Goal: Transaction & Acquisition: Purchase product/service

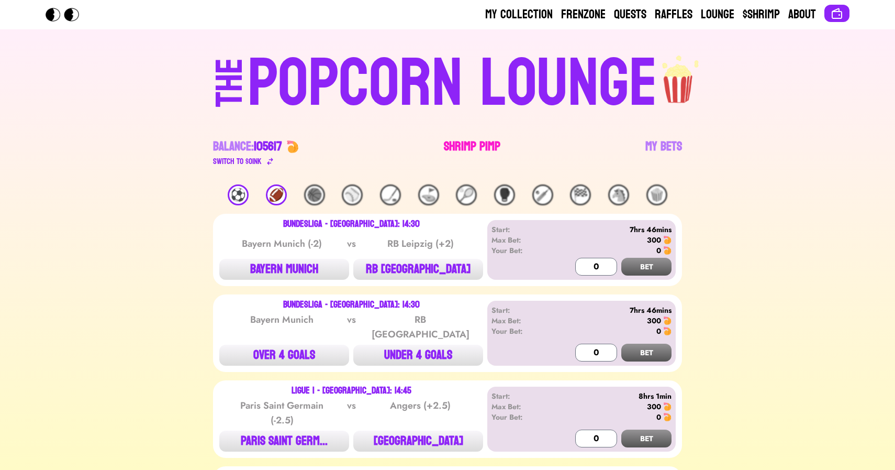
click at [480, 146] on link "Shrimp Pimp" at bounding box center [472, 152] width 57 height 29
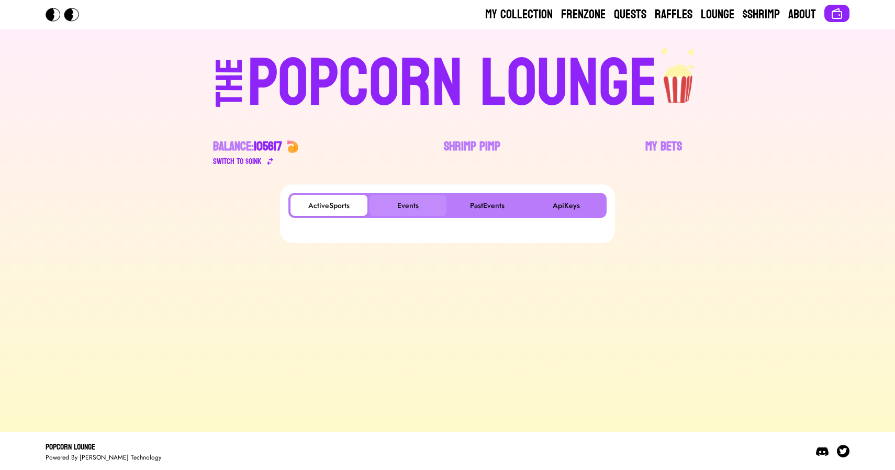
click at [406, 195] on button "Events" at bounding box center [408, 205] width 77 height 21
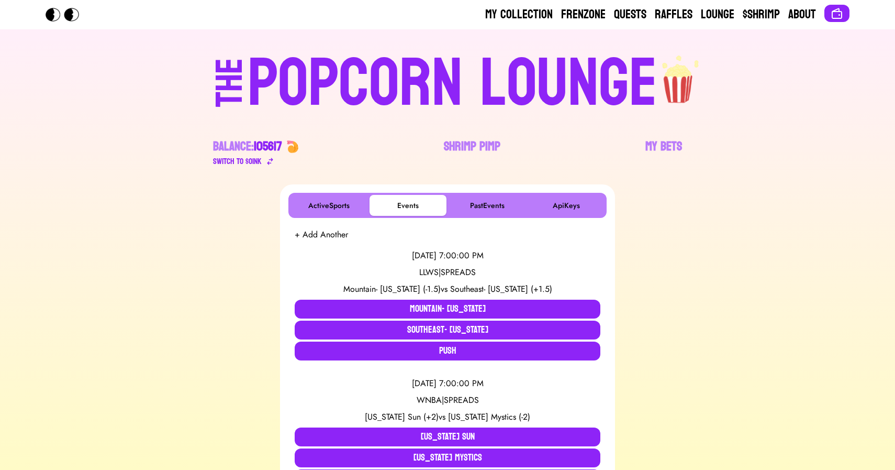
click at [355, 81] on div "POPCORN LOUNGE" at bounding box center [453, 83] width 410 height 67
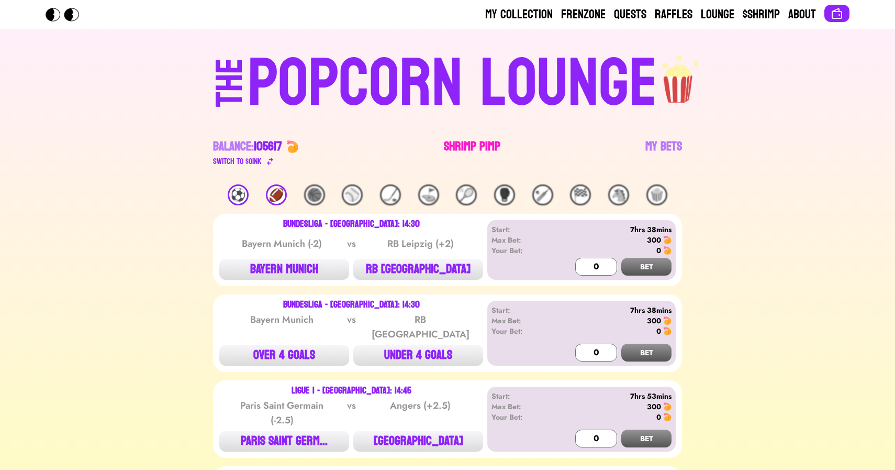
click at [456, 143] on link "Shrimp Pimp" at bounding box center [472, 152] width 57 height 29
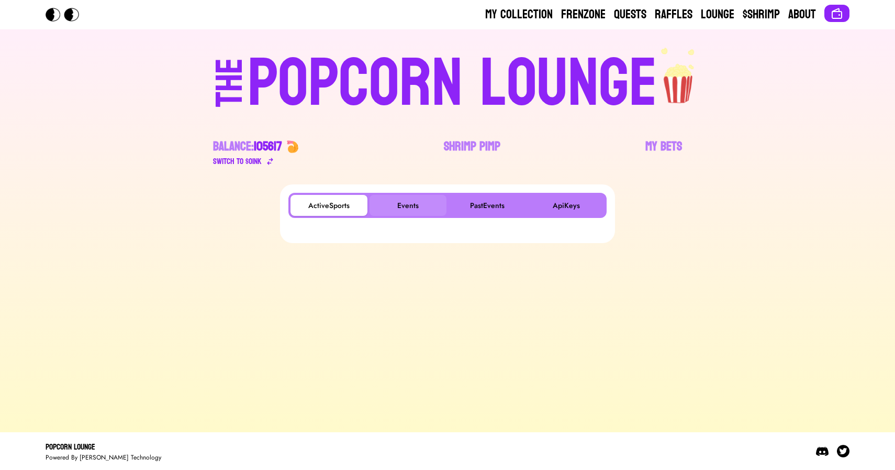
click at [409, 211] on button "Events" at bounding box center [408, 205] width 77 height 21
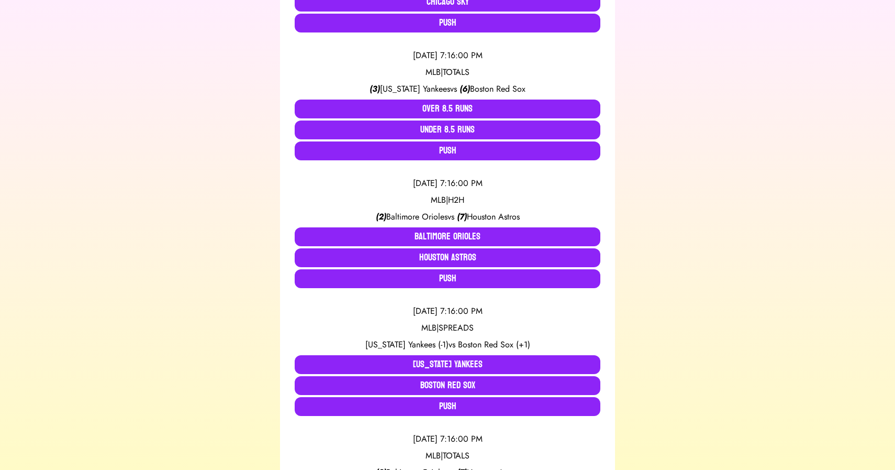
scroll to position [582, 0]
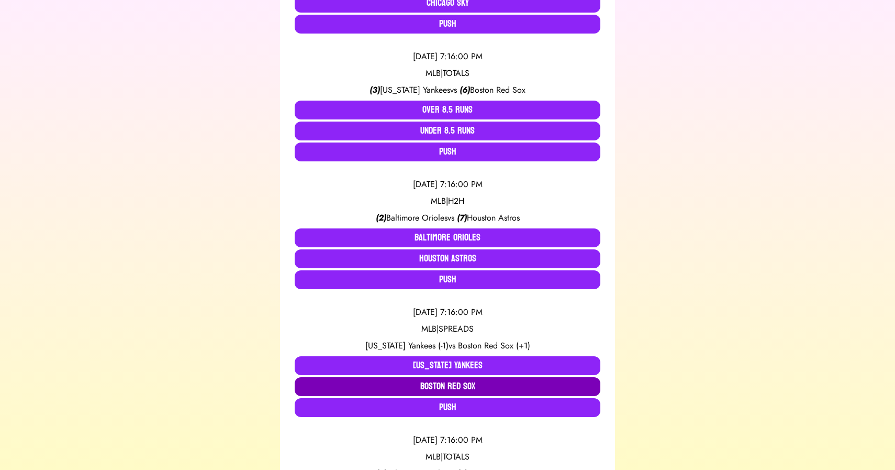
click at [434, 382] on button "Boston Red Sox" at bounding box center [448, 386] width 306 height 19
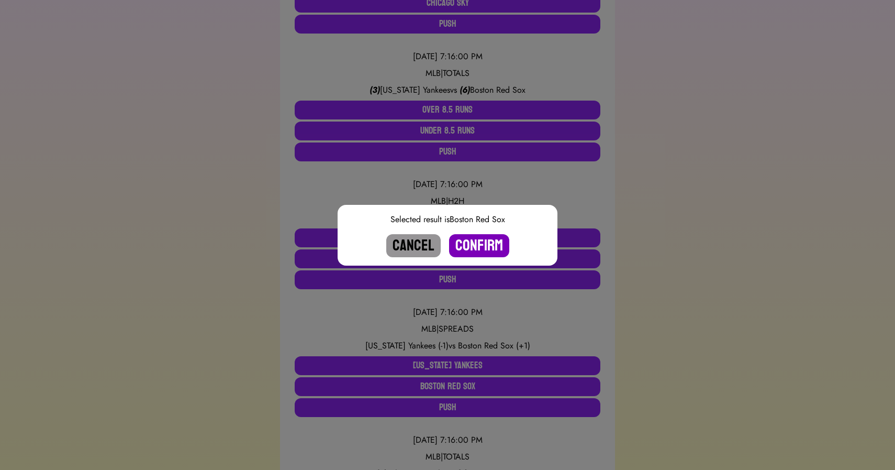
click at [471, 250] on button "Confirm" at bounding box center [479, 245] width 60 height 23
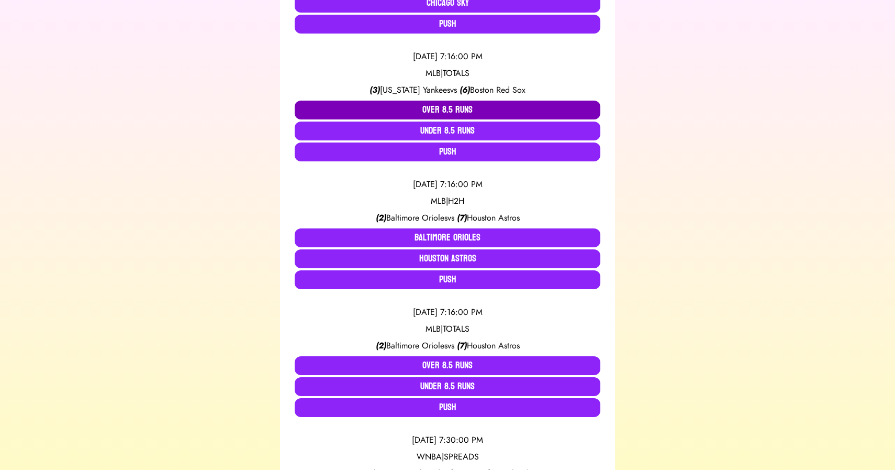
click at [444, 112] on button "Over 8.5 Runs" at bounding box center [448, 110] width 306 height 19
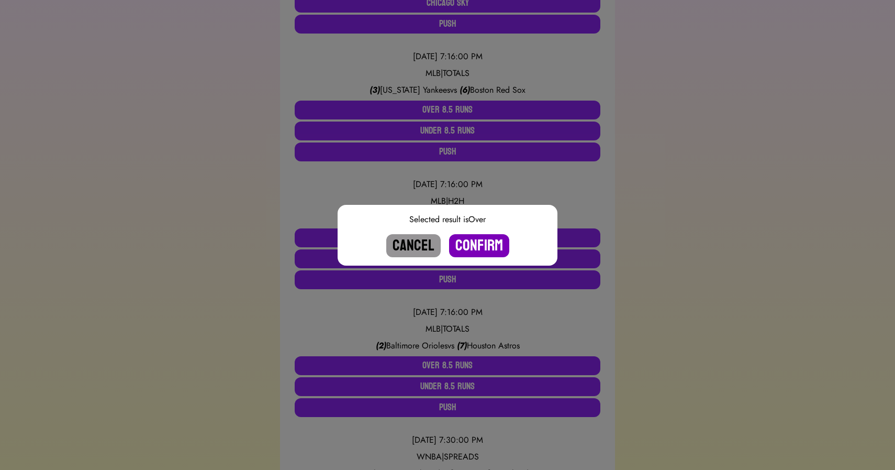
click at [480, 239] on button "Confirm" at bounding box center [479, 245] width 60 height 23
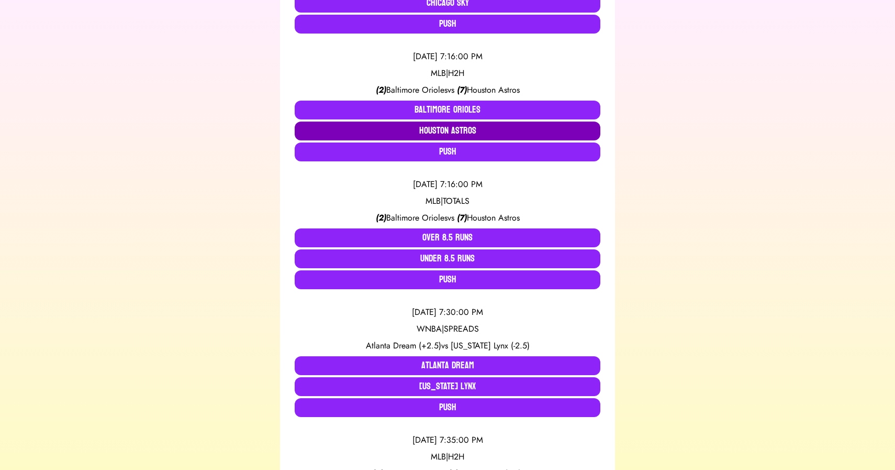
click at [449, 132] on button "Houston Astros" at bounding box center [448, 130] width 306 height 19
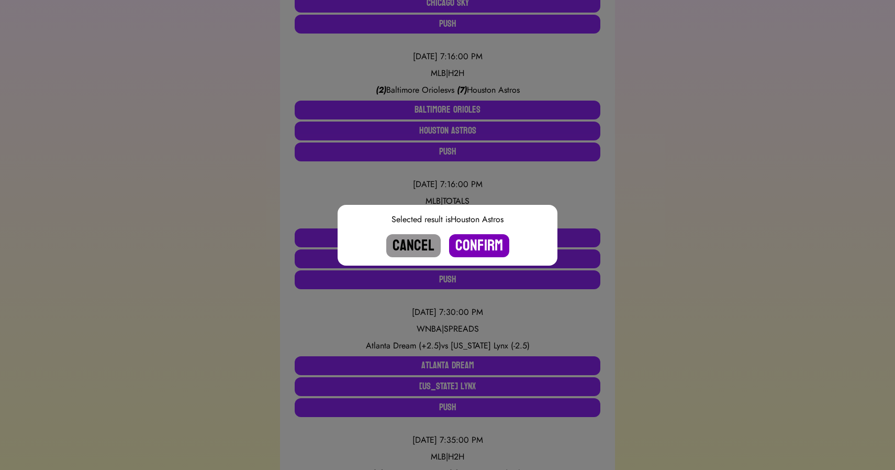
click at [479, 241] on button "Confirm" at bounding box center [479, 245] width 60 height 23
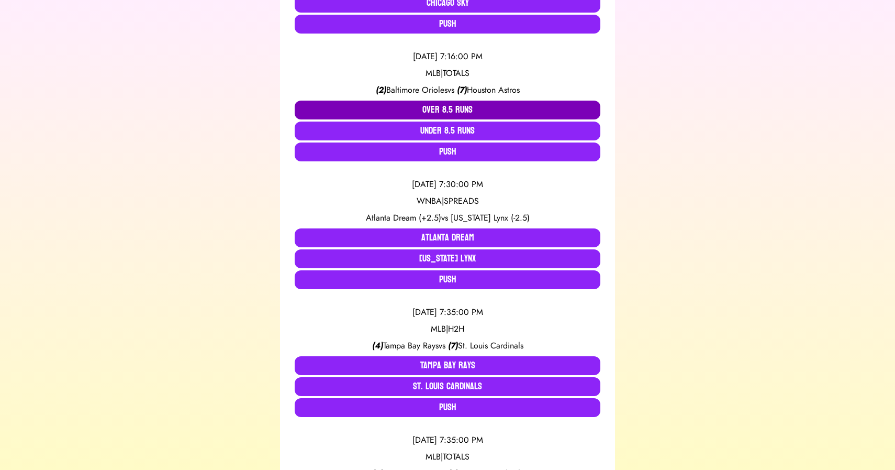
click at [441, 112] on button "Over 8.5 Runs" at bounding box center [448, 110] width 306 height 19
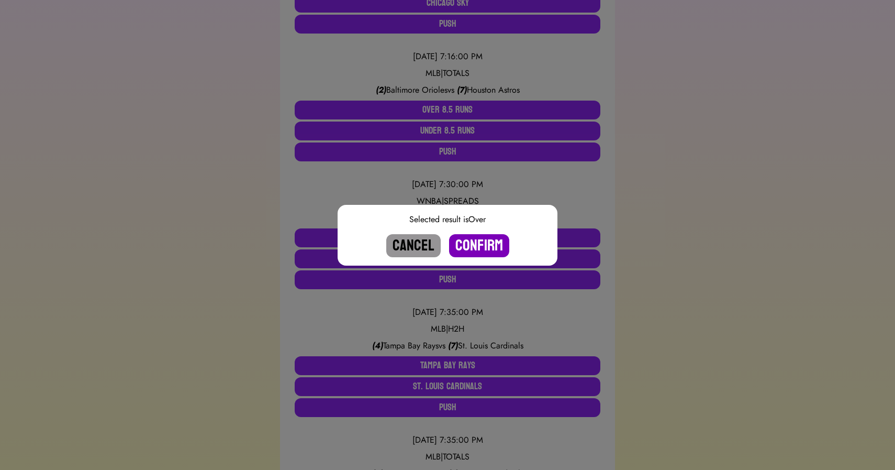
click at [475, 238] on button "Confirm" at bounding box center [479, 245] width 60 height 23
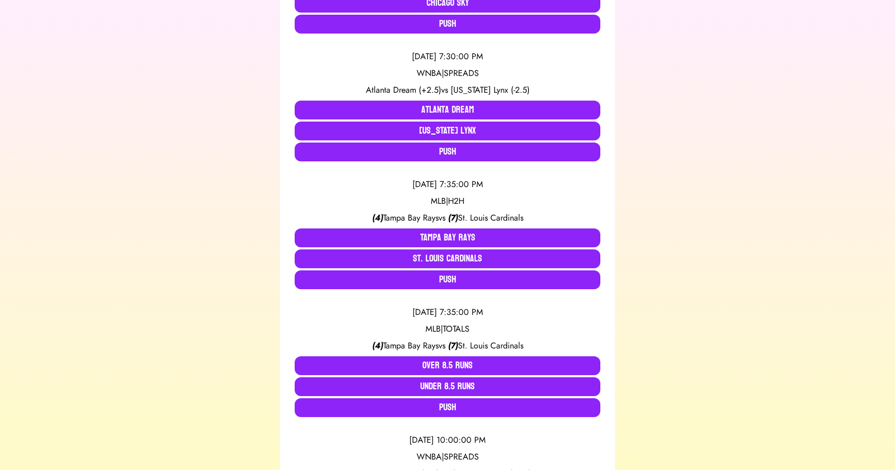
scroll to position [604, 0]
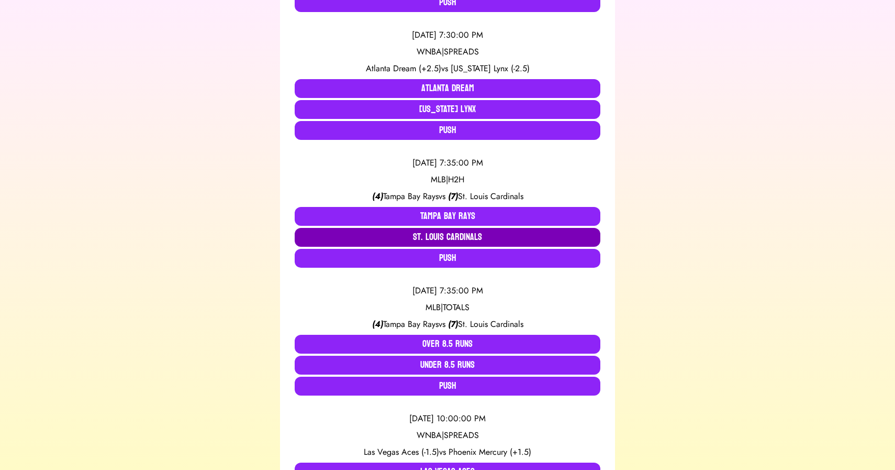
click at [403, 233] on button "St. Louis Cardinals" at bounding box center [448, 237] width 306 height 19
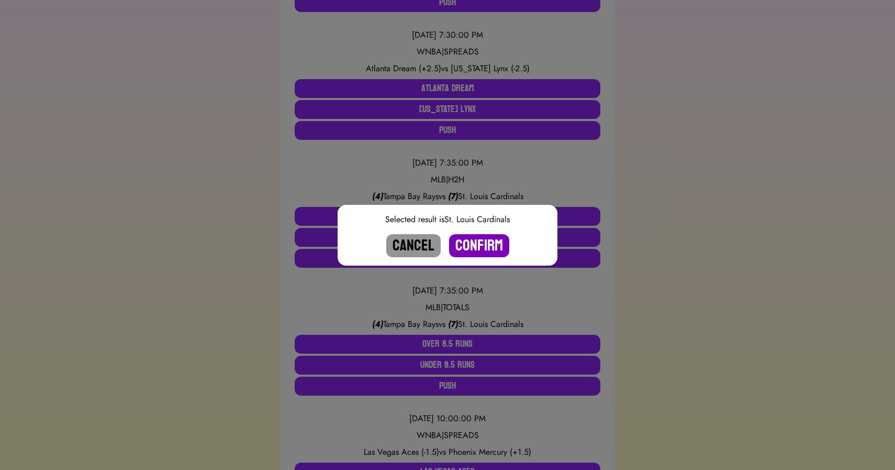
click at [482, 247] on button "Confirm" at bounding box center [479, 245] width 60 height 23
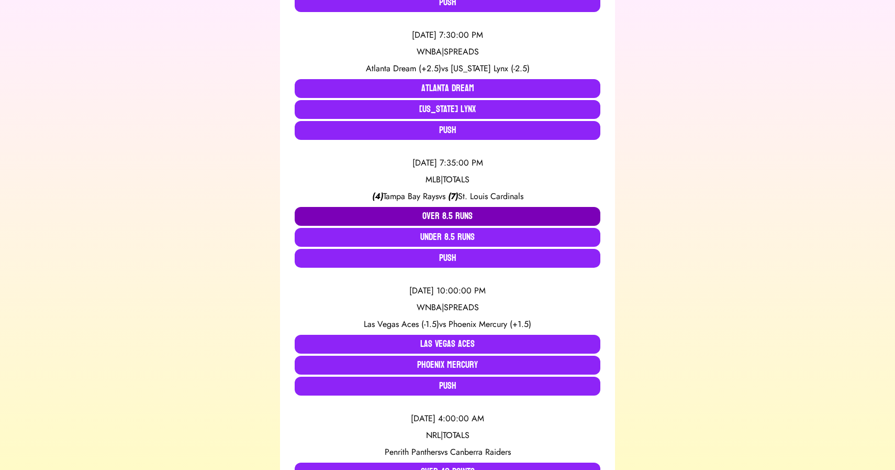
click at [453, 218] on button "Over 8.5 Runs" at bounding box center [448, 216] width 306 height 19
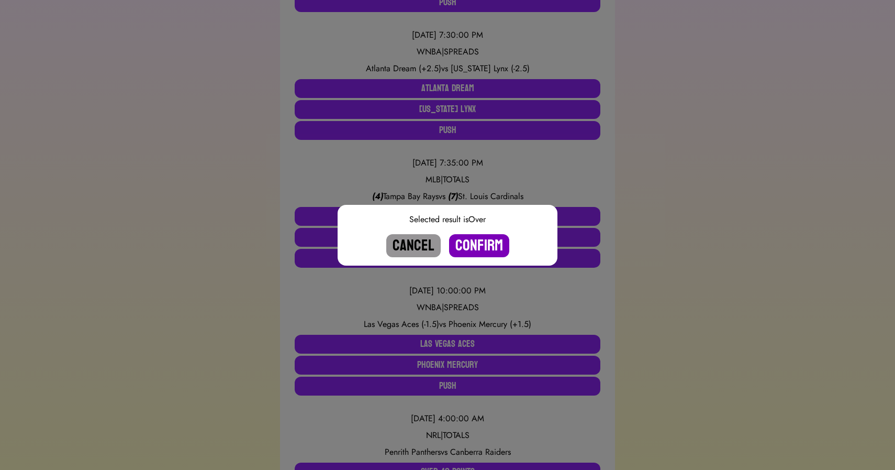
click at [484, 248] on button "Confirm" at bounding box center [479, 245] width 60 height 23
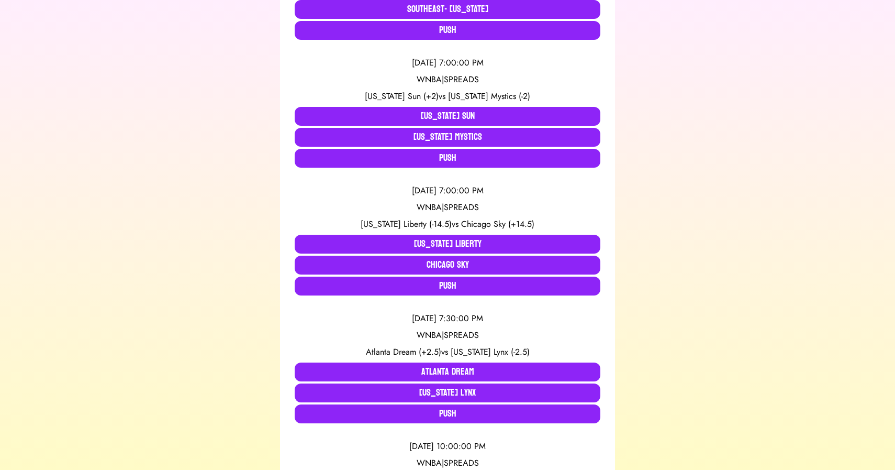
scroll to position [328, 0]
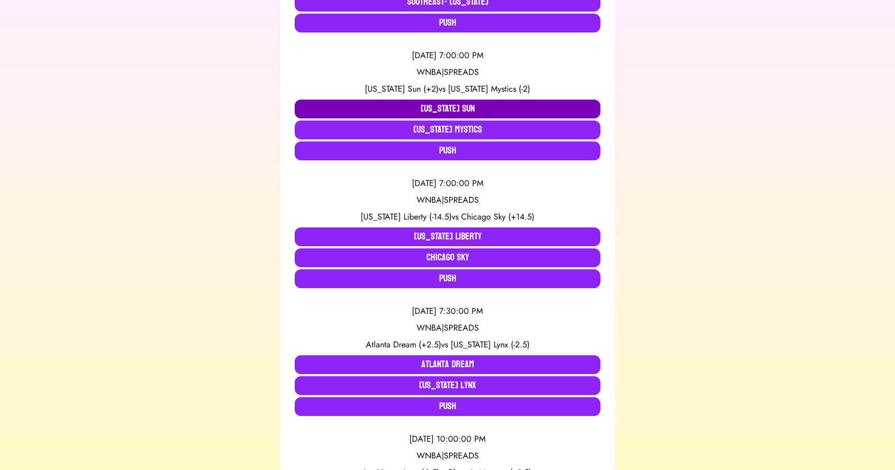
click at [393, 100] on button "[US_STATE] Sun" at bounding box center [448, 108] width 306 height 19
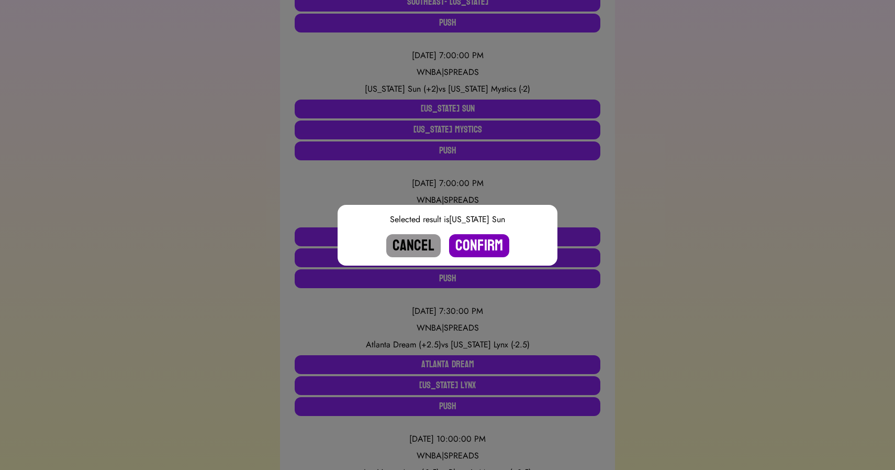
click at [488, 246] on button "Confirm" at bounding box center [479, 245] width 60 height 23
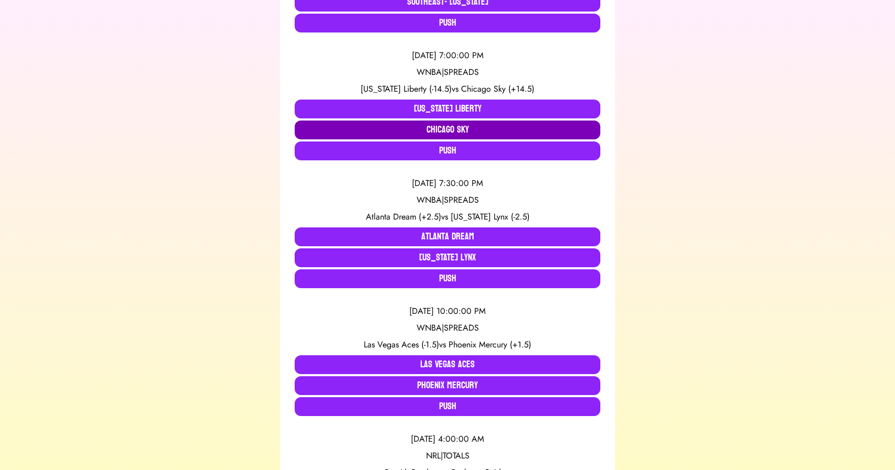
click at [437, 131] on button "Chicago Sky" at bounding box center [448, 129] width 306 height 19
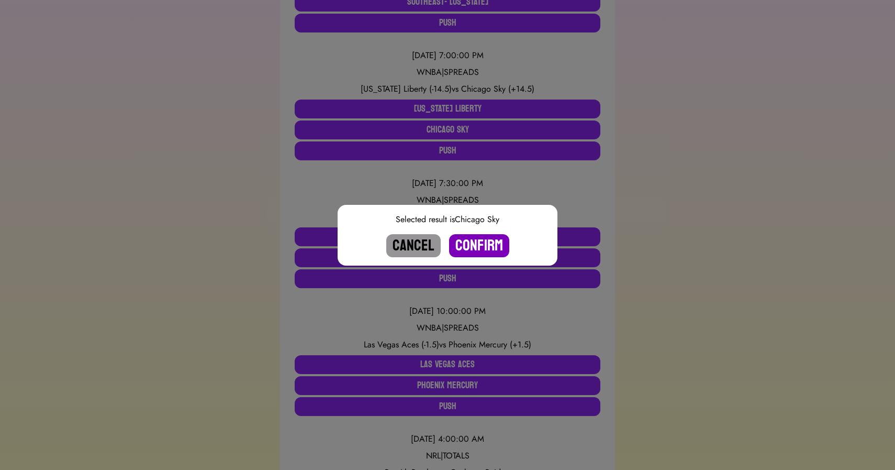
click at [477, 242] on button "Confirm" at bounding box center [479, 245] width 60 height 23
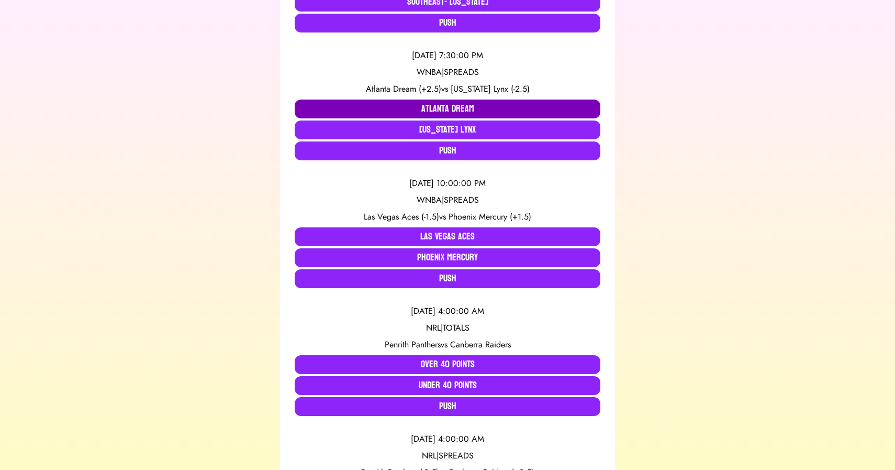
click at [419, 111] on button "Atlanta Dream" at bounding box center [448, 108] width 306 height 19
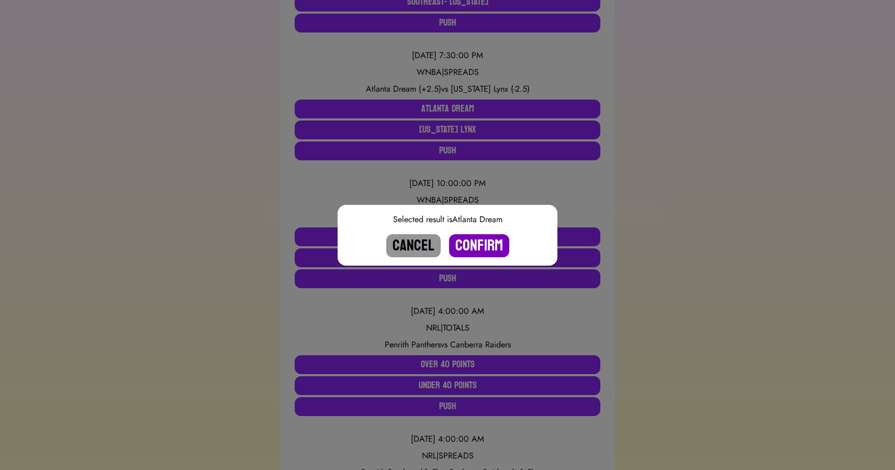
click at [484, 244] on button "Confirm" at bounding box center [479, 245] width 60 height 23
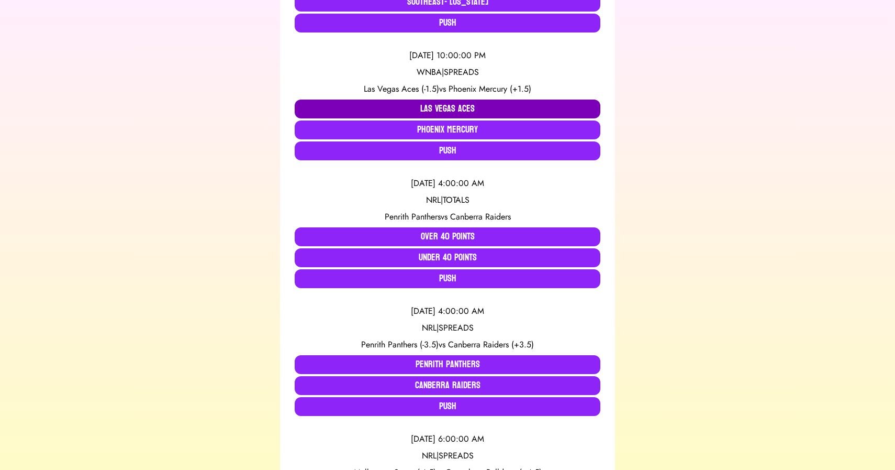
click at [417, 113] on button "Las Vegas Aces" at bounding box center [448, 108] width 306 height 19
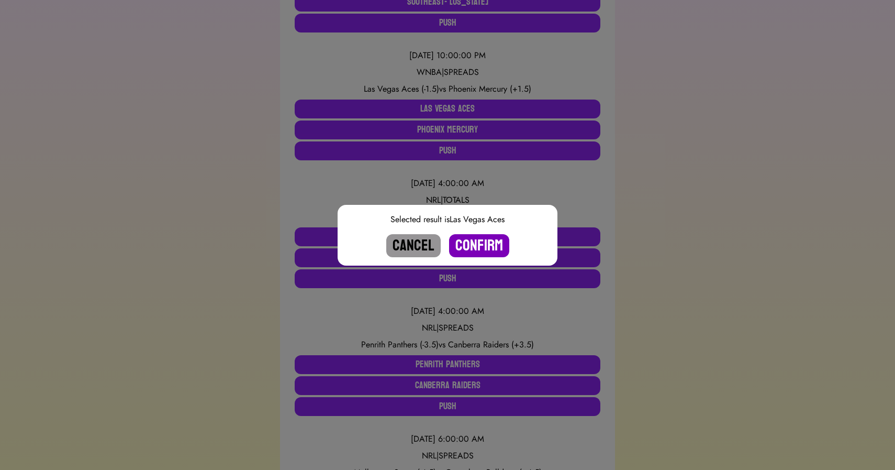
click at [477, 249] on button "Confirm" at bounding box center [479, 245] width 60 height 23
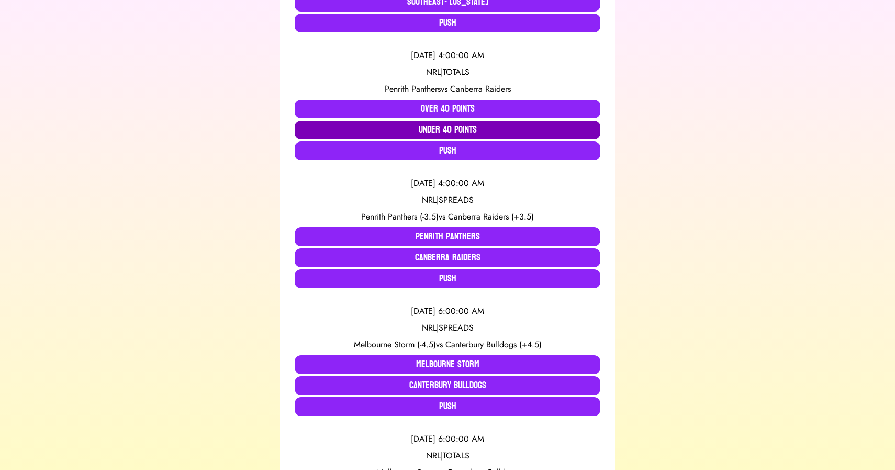
click at [366, 132] on button "Under 40 Points" at bounding box center [448, 129] width 306 height 19
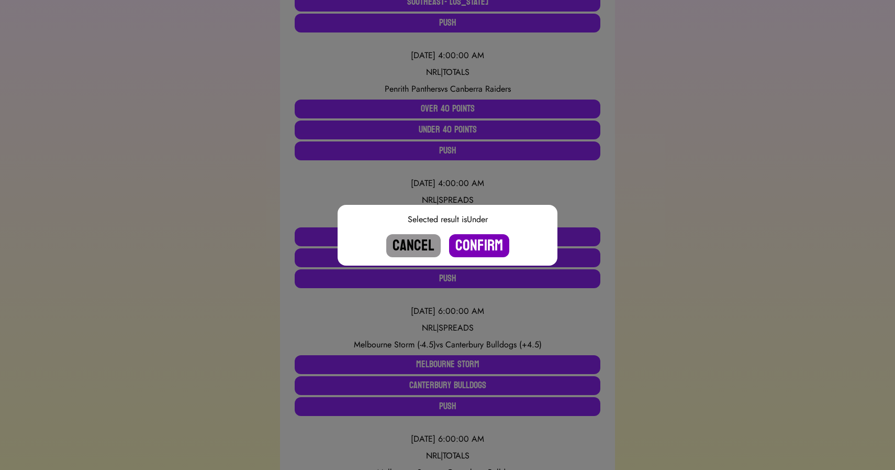
click at [477, 241] on button "Confirm" at bounding box center [479, 245] width 60 height 23
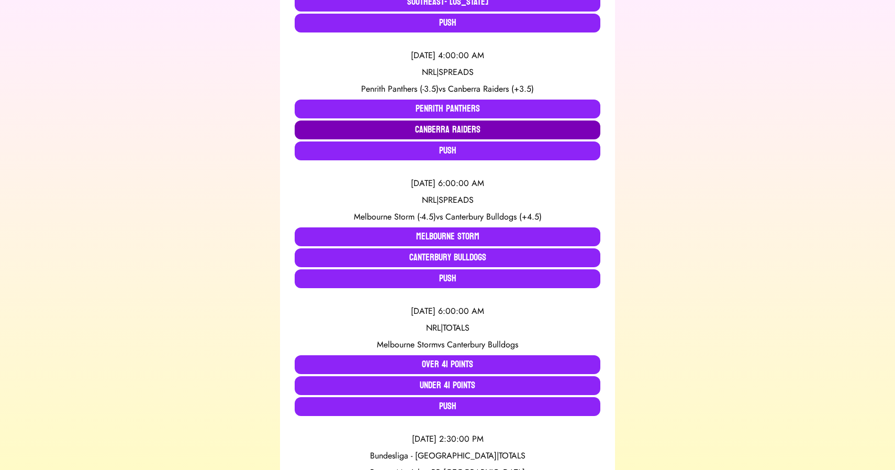
click at [410, 124] on button "Canberra Raiders" at bounding box center [448, 129] width 306 height 19
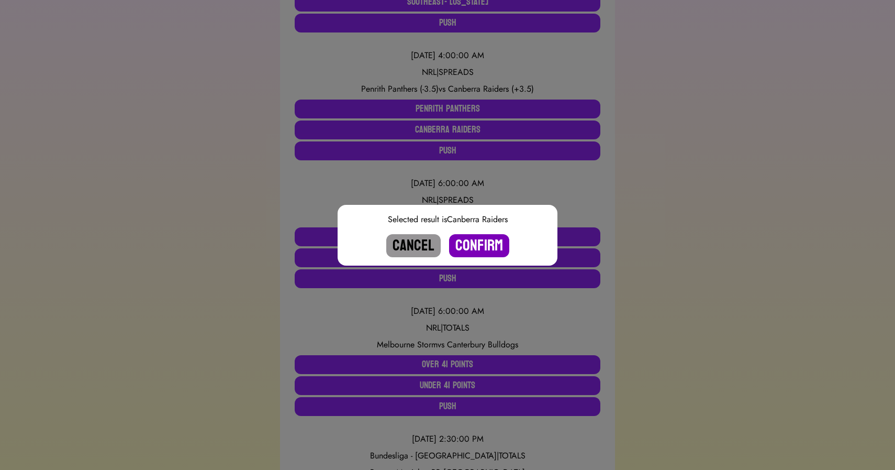
click at [485, 240] on button "Confirm" at bounding box center [479, 245] width 60 height 23
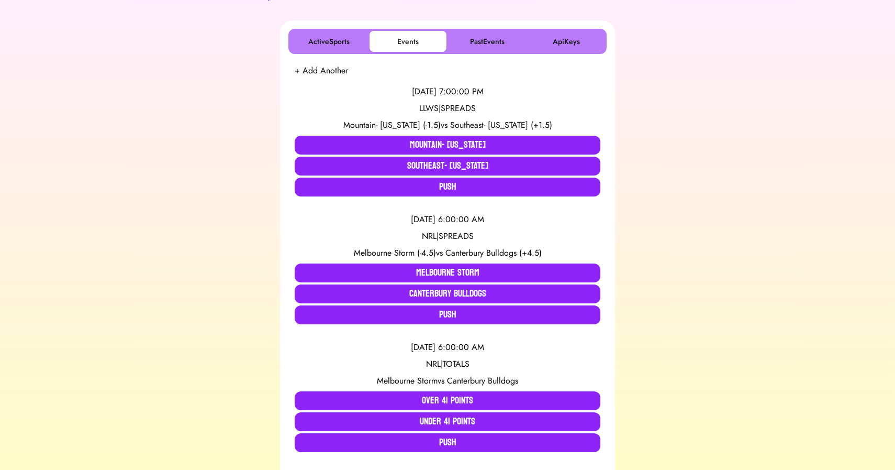
scroll to position [115, 0]
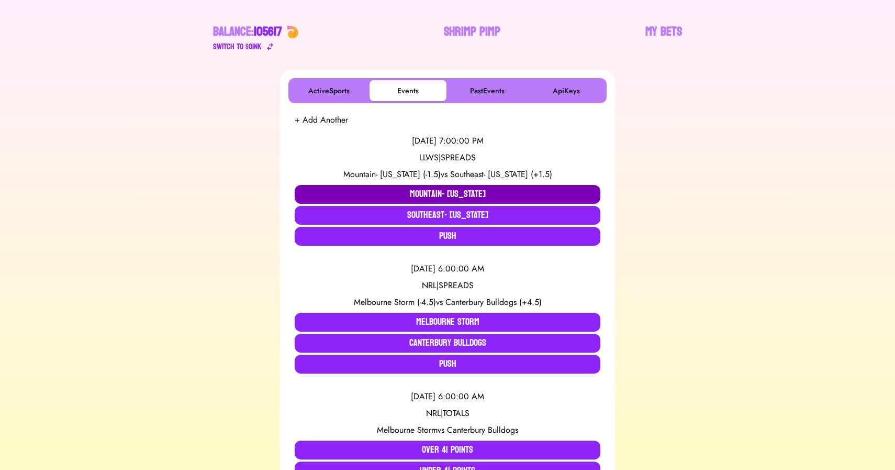
click at [411, 191] on button "Mountain- Nevada" at bounding box center [448, 194] width 306 height 19
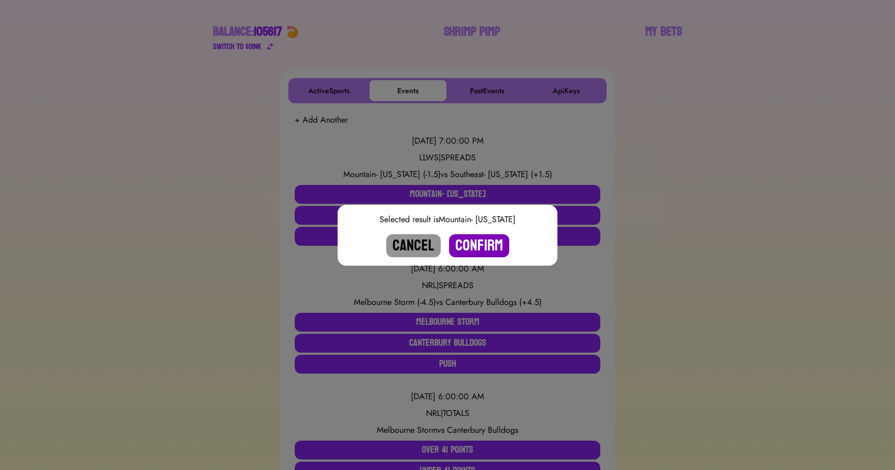
click at [479, 245] on button "Confirm" at bounding box center [479, 245] width 60 height 23
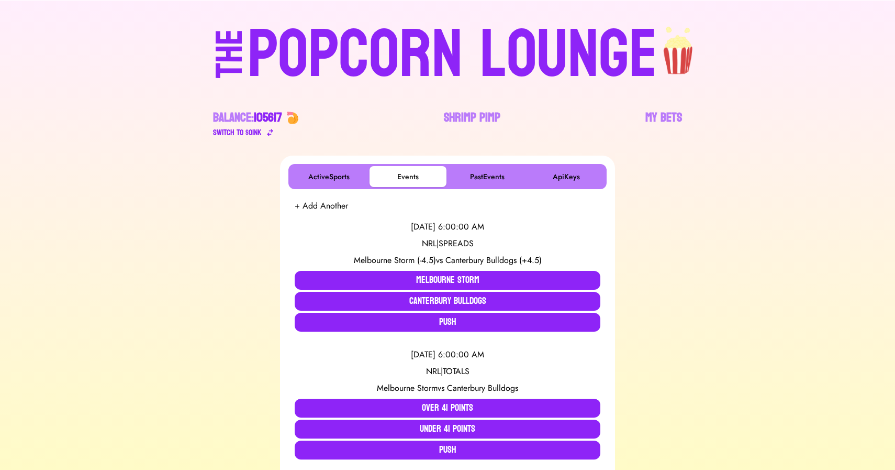
scroll to position [0, 0]
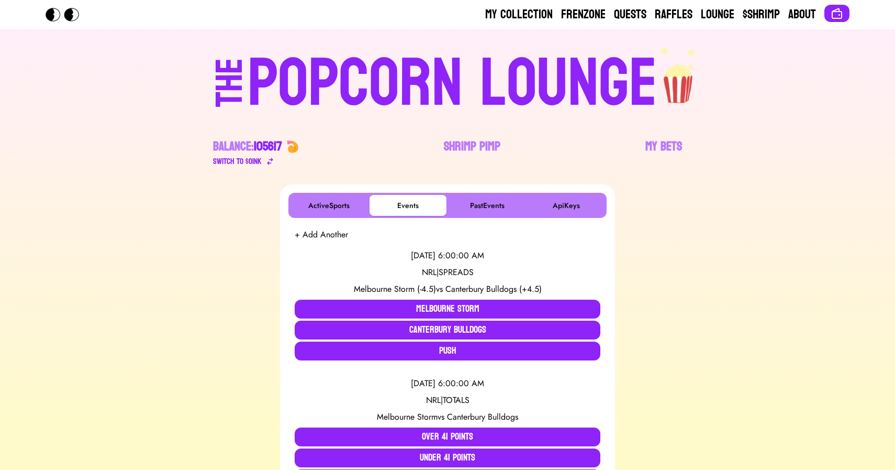
click at [431, 86] on div "POPCORN LOUNGE" at bounding box center [453, 83] width 410 height 67
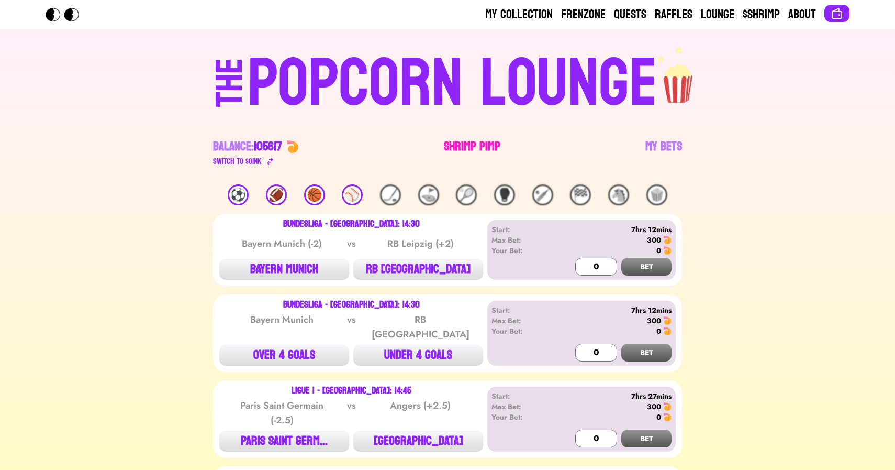
click at [460, 149] on link "Shrimp Pimp" at bounding box center [472, 152] width 57 height 29
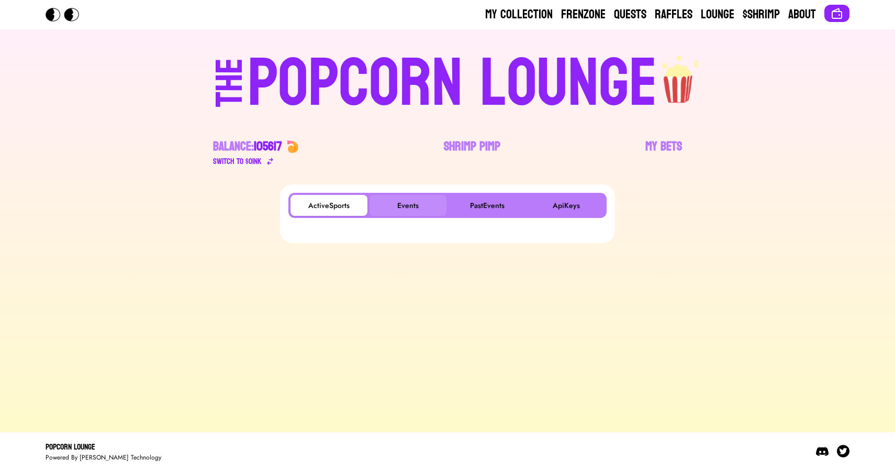
click at [418, 201] on button "Events" at bounding box center [408, 205] width 77 height 21
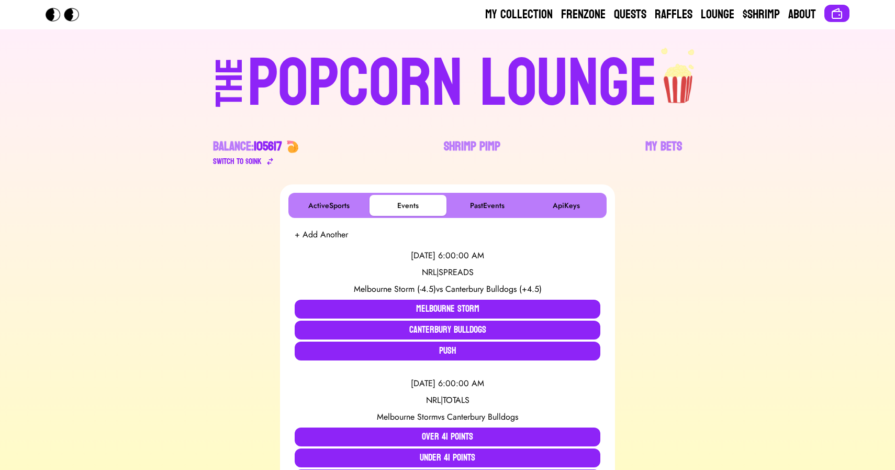
click at [375, 79] on div "POPCORN LOUNGE" at bounding box center [453, 83] width 410 height 67
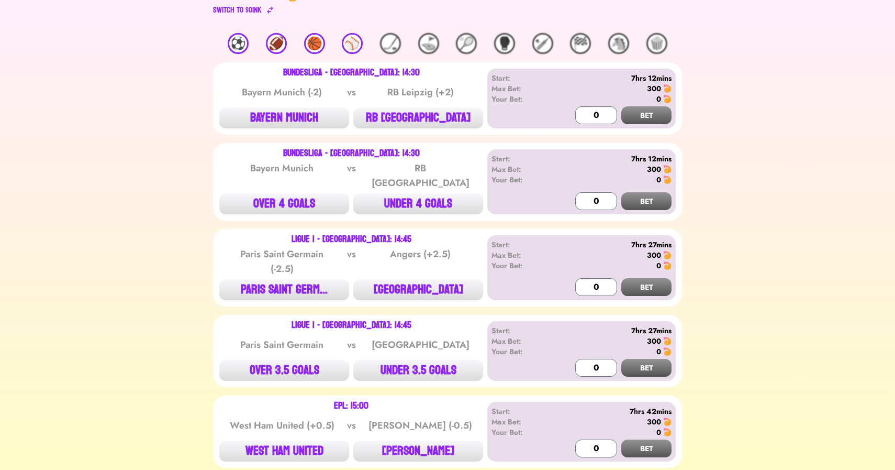
scroll to position [149, 0]
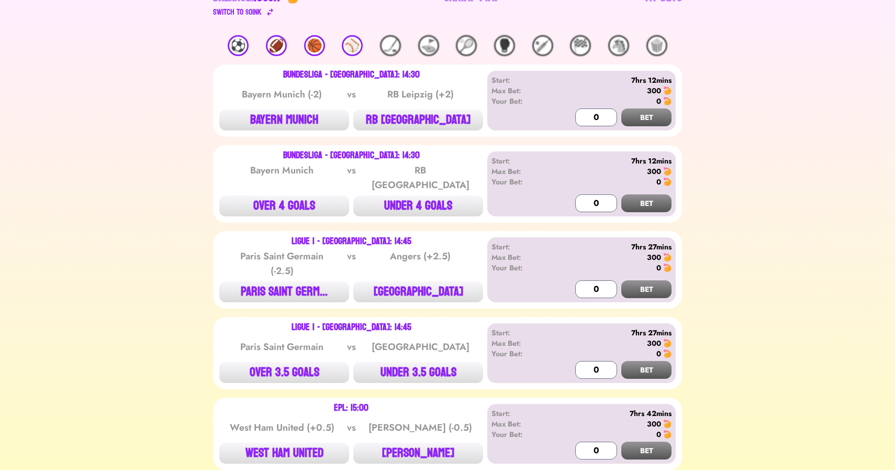
click at [237, 44] on div "⚽️" at bounding box center [238, 45] width 21 height 21
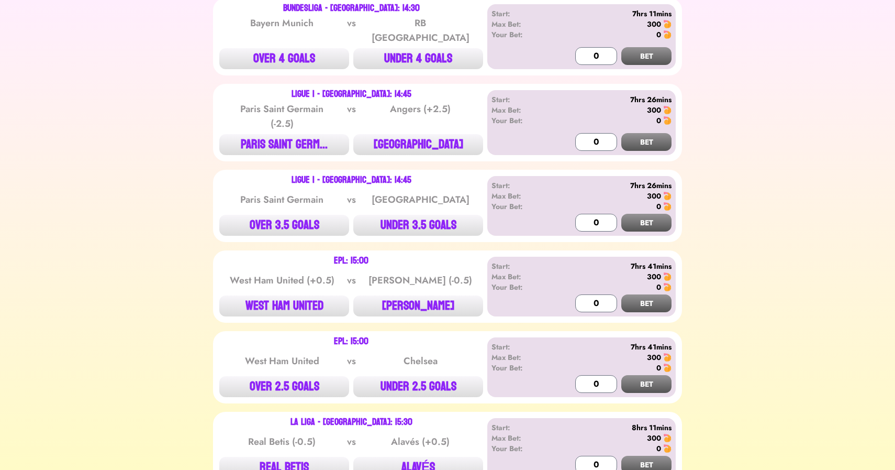
scroll to position [346, 0]
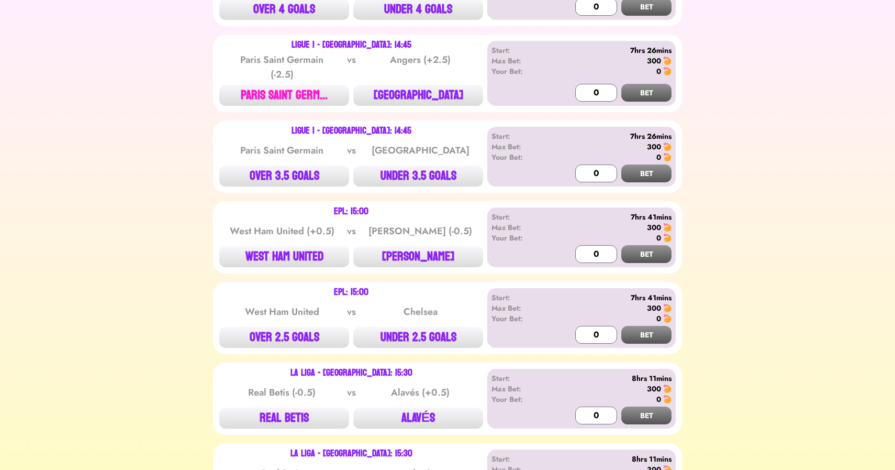
click at [297, 91] on button "PARIS SAINT GERM..." at bounding box center [284, 95] width 130 height 21
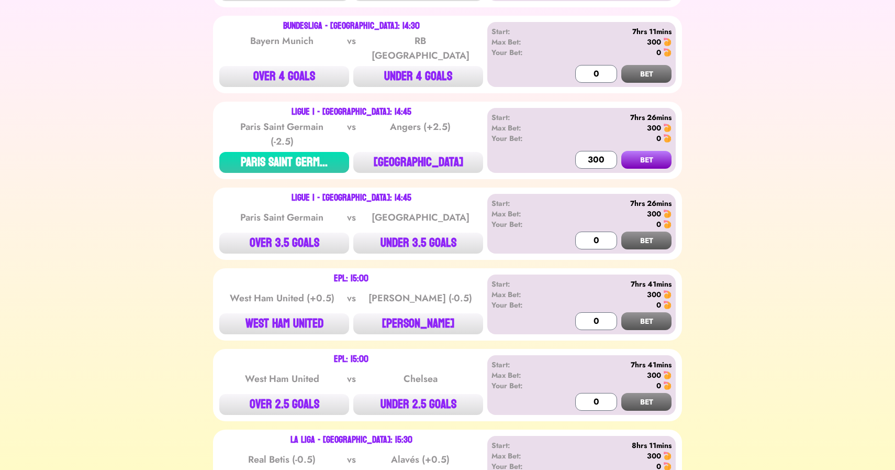
scroll to position [316, 0]
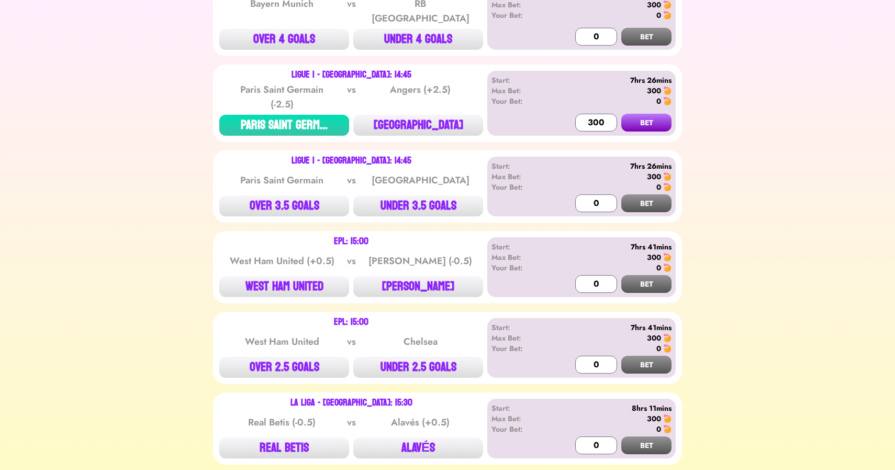
click at [642, 114] on button "BET" at bounding box center [647, 123] width 50 height 18
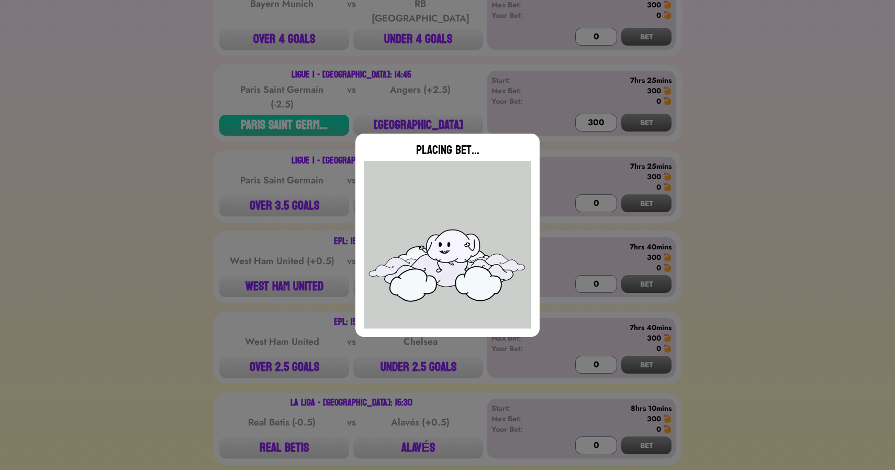
type input "0"
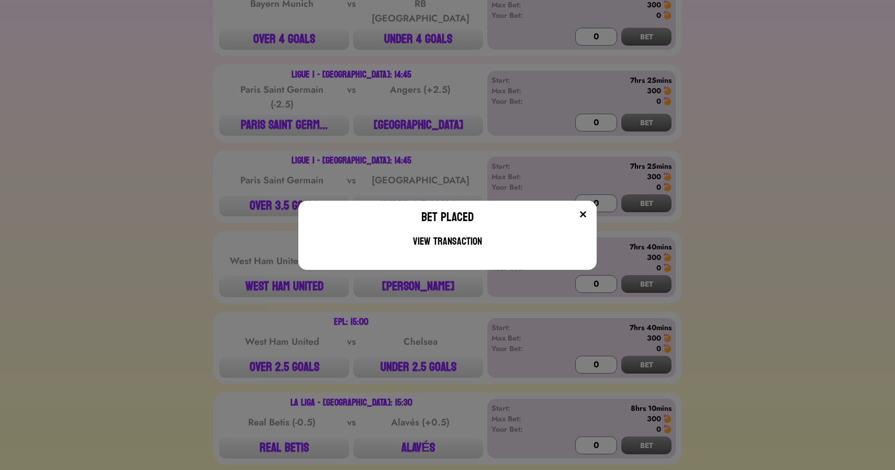
click at [586, 209] on button at bounding box center [583, 214] width 10 height 10
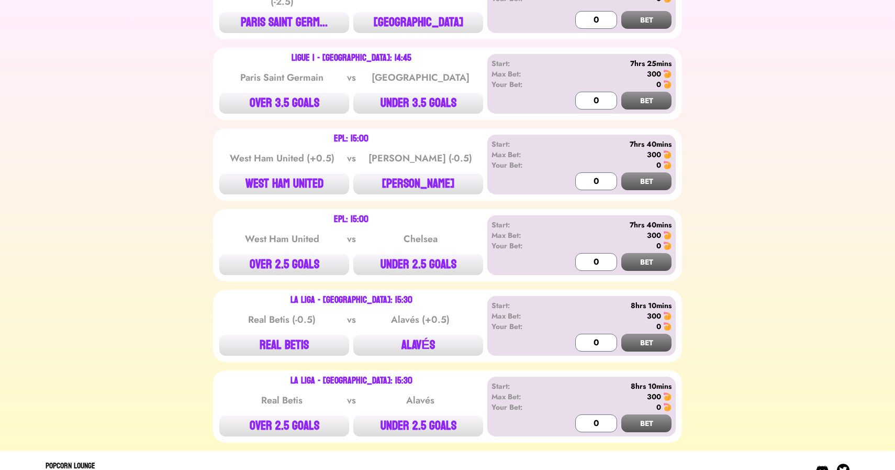
scroll to position [431, 0]
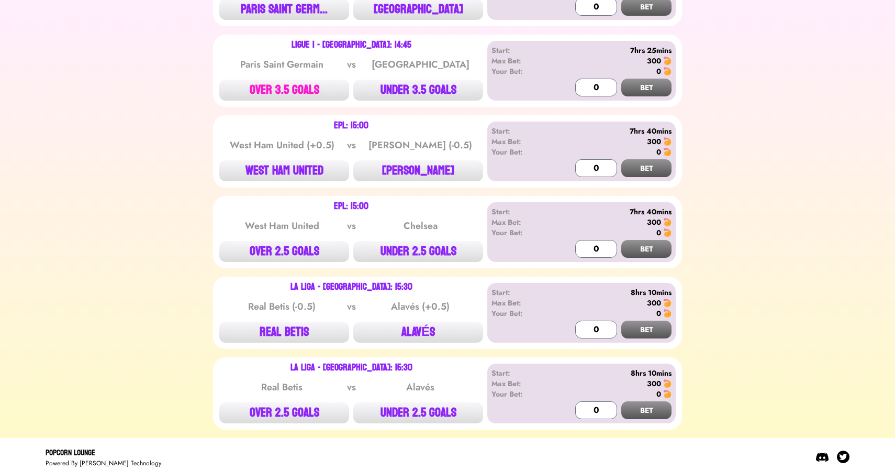
click at [272, 80] on button "OVER 3.5 GOALS" at bounding box center [284, 90] width 130 height 21
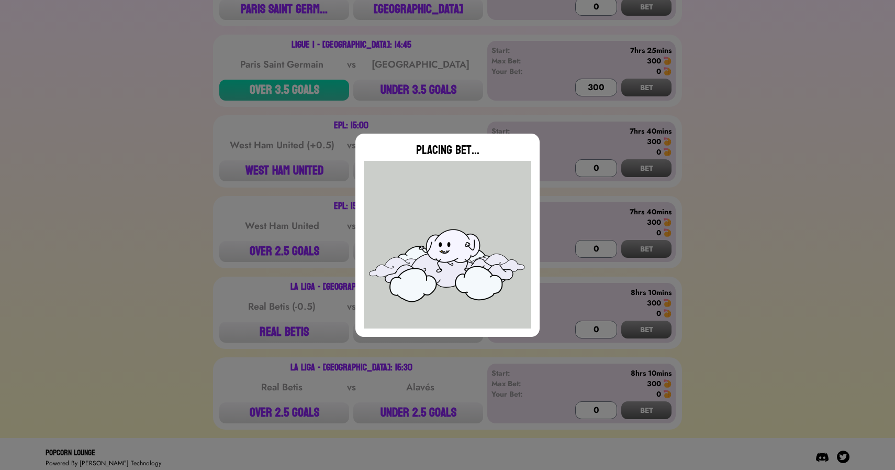
type input "0"
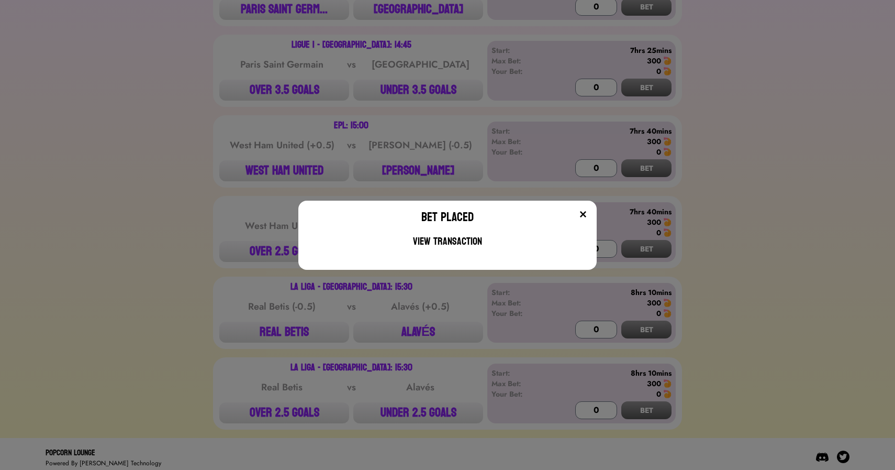
click at [571, 57] on div "Bet Placed View Transaction" at bounding box center [447, 235] width 895 height 470
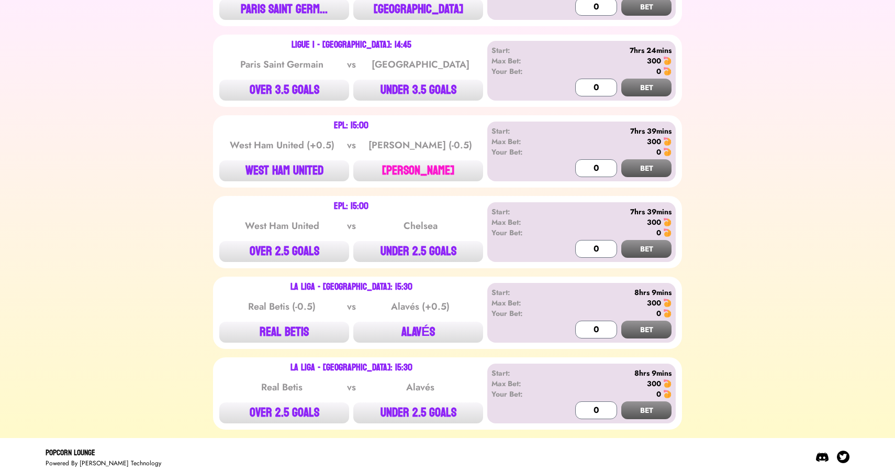
click at [418, 161] on button "[PERSON_NAME]" at bounding box center [418, 170] width 130 height 21
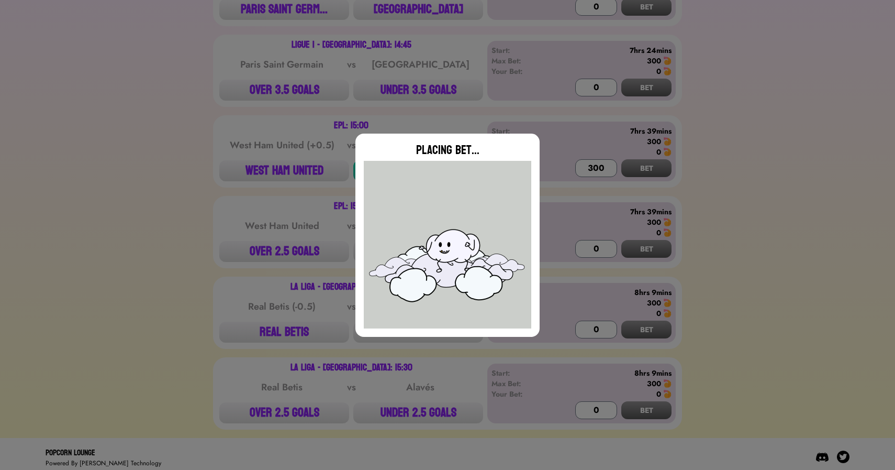
type input "0"
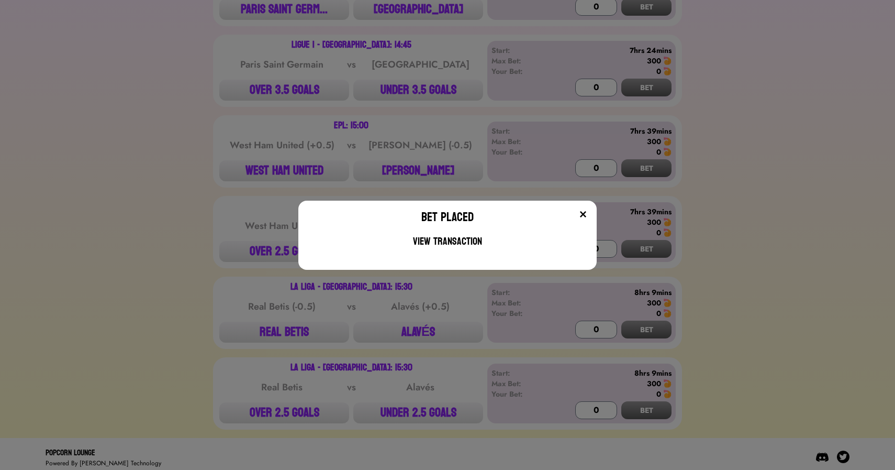
click at [246, 245] on div "Bet Placed View Transaction" at bounding box center [447, 235] width 895 height 470
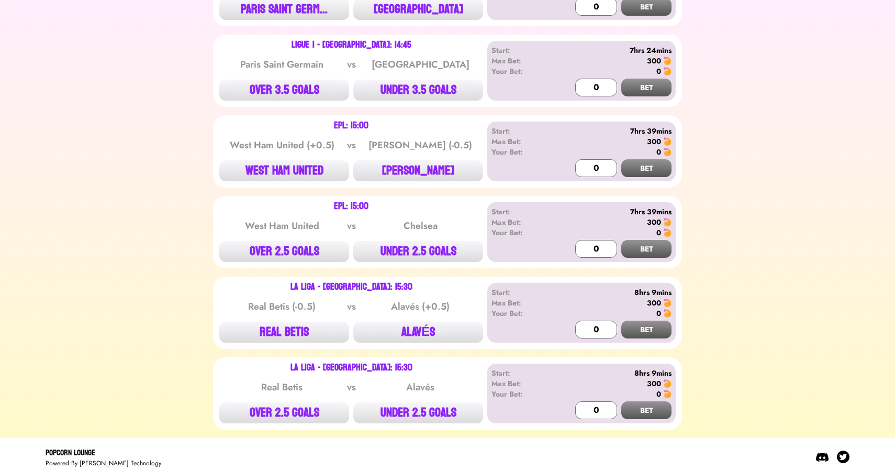
click at [246, 245] on button "OVER 2.5 GOALS" at bounding box center [284, 251] width 130 height 21
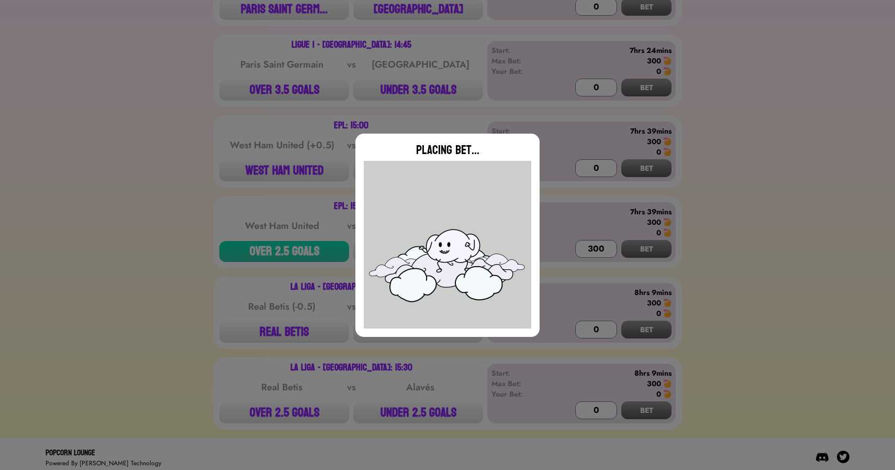
type input "0"
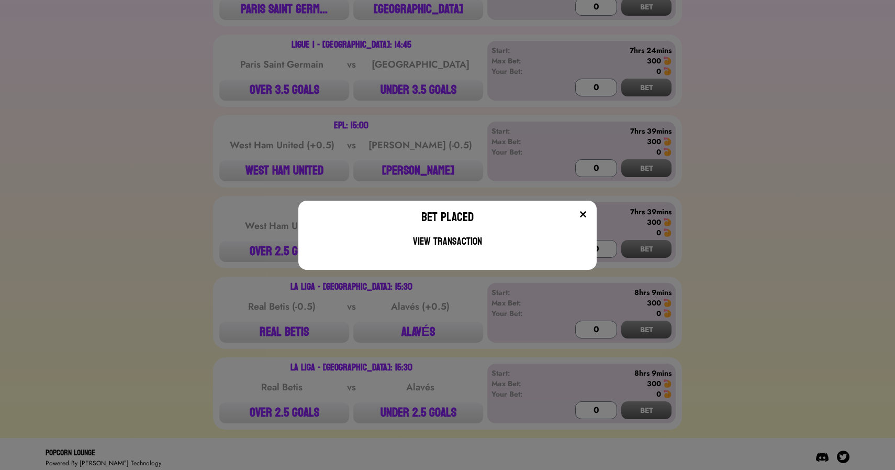
click at [216, 292] on div "Bet Placed View Transaction" at bounding box center [447, 235] width 895 height 470
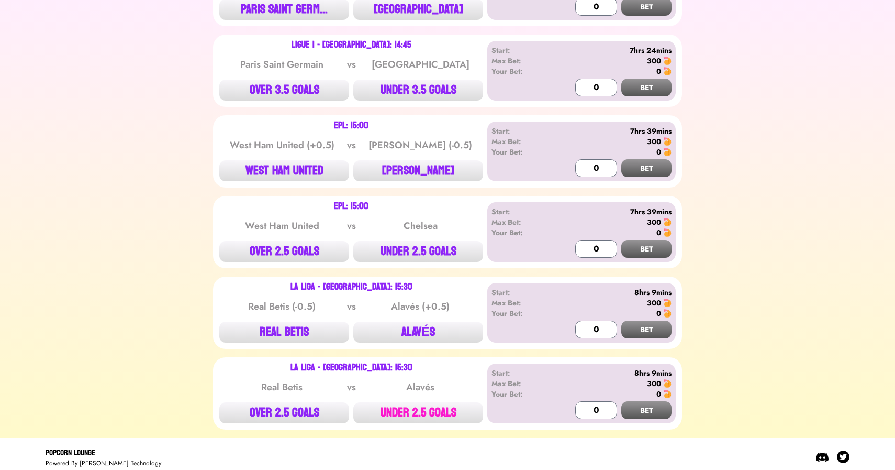
click at [413, 412] on button "UNDER 2.5 GOALS" at bounding box center [418, 412] width 130 height 21
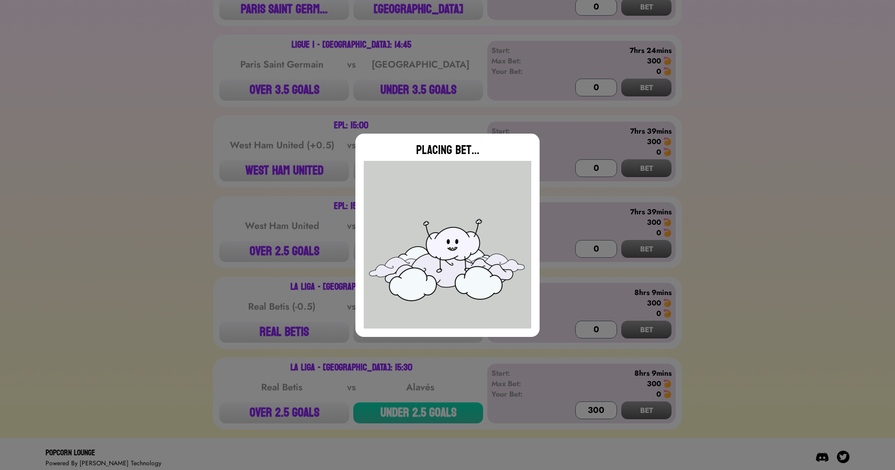
type input "0"
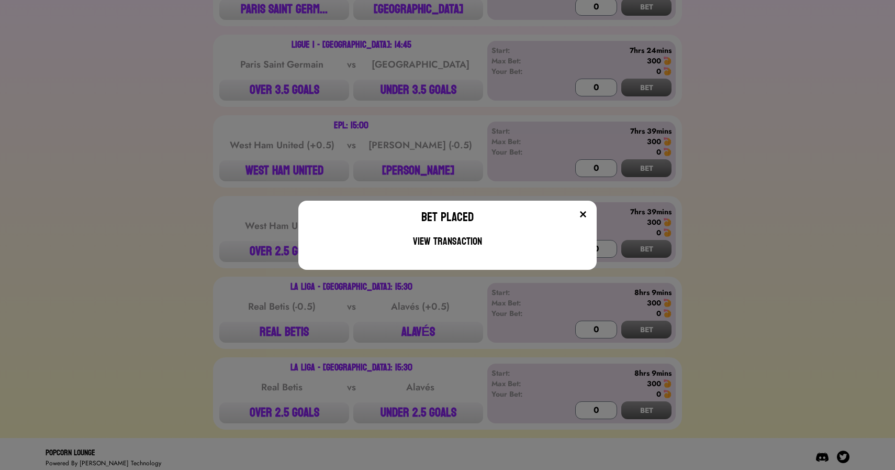
click at [558, 115] on div "Bet Placed View Transaction" at bounding box center [447, 235] width 895 height 470
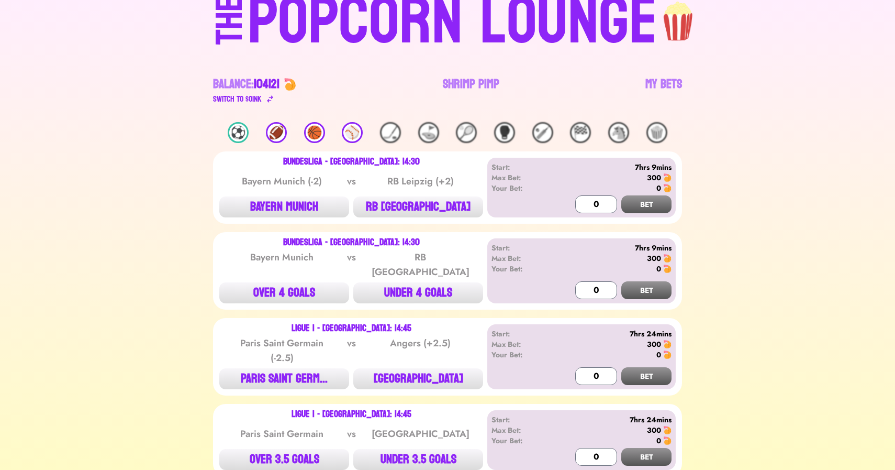
scroll to position [0, 0]
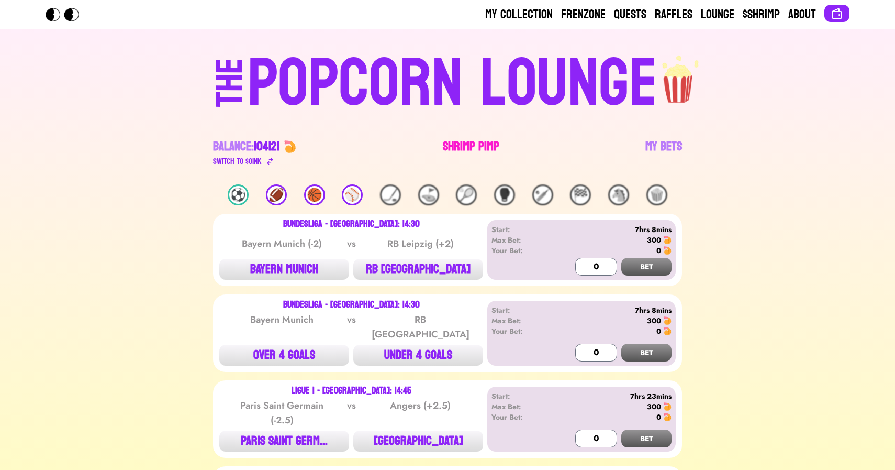
click at [471, 151] on link "Shrimp Pimp" at bounding box center [471, 152] width 57 height 29
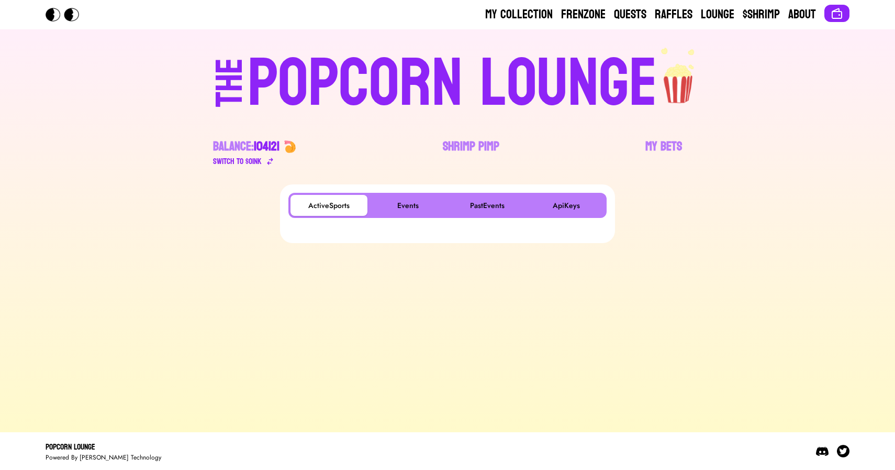
click at [386, 216] on div "ActiveSports Events PastEvents ApiKeys" at bounding box center [448, 205] width 318 height 25
click at [397, 214] on button "Events" at bounding box center [408, 205] width 77 height 21
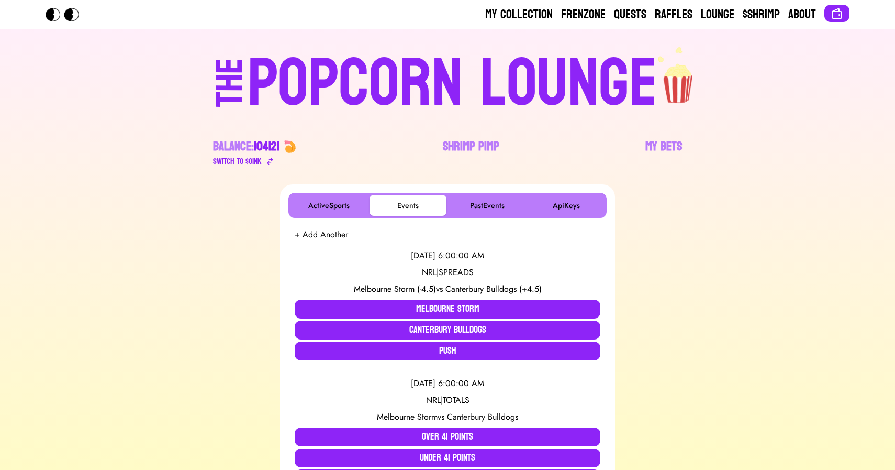
click at [394, 86] on div "POPCORN LOUNGE" at bounding box center [453, 83] width 410 height 67
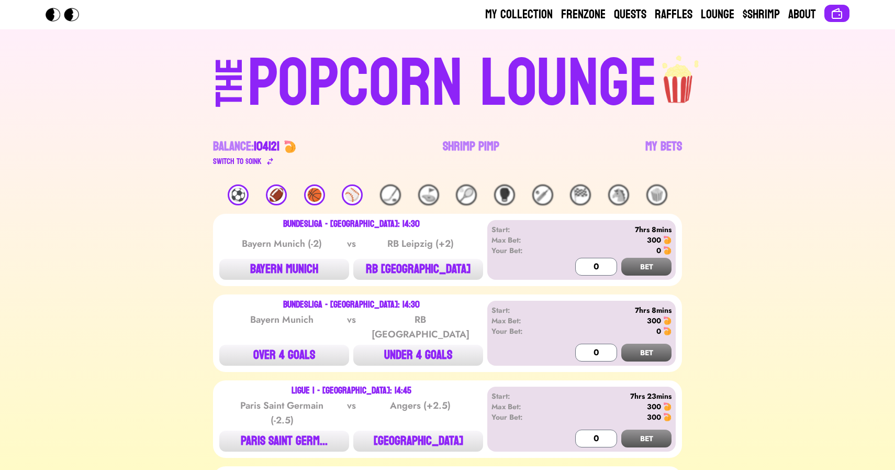
click at [360, 196] on div "⚾️" at bounding box center [352, 194] width 21 height 21
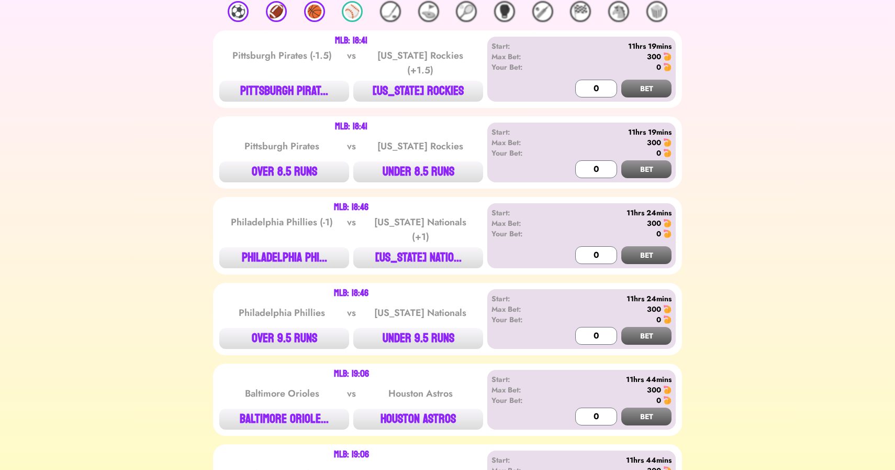
scroll to position [186, 0]
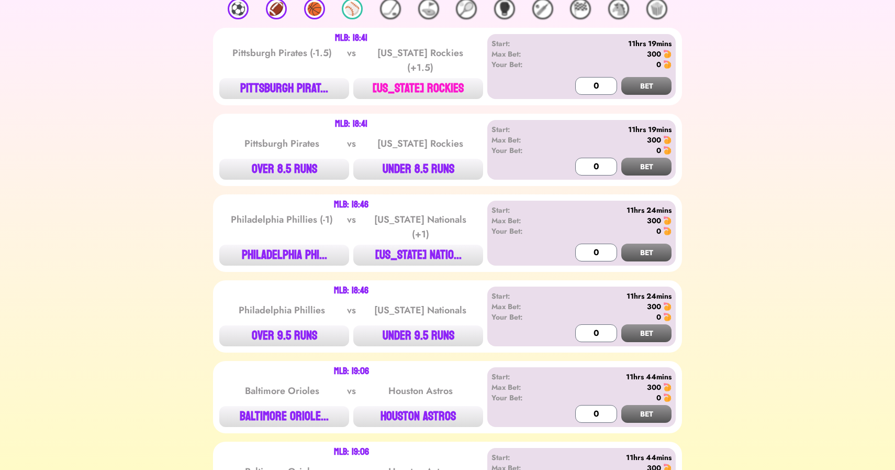
click at [389, 81] on button "[US_STATE] ROCKIES" at bounding box center [418, 88] width 130 height 21
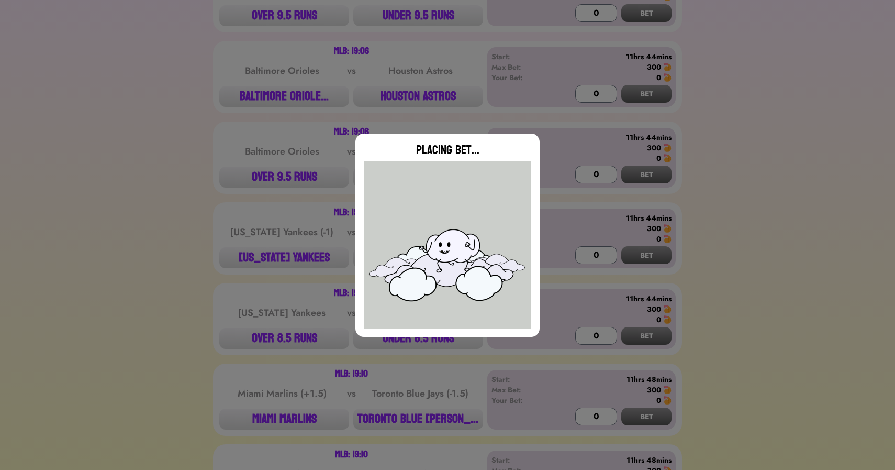
scroll to position [531, 0]
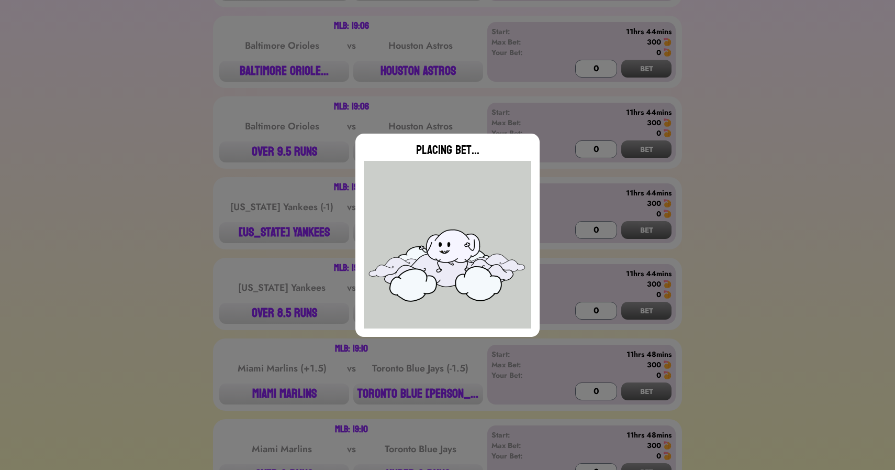
type input "0"
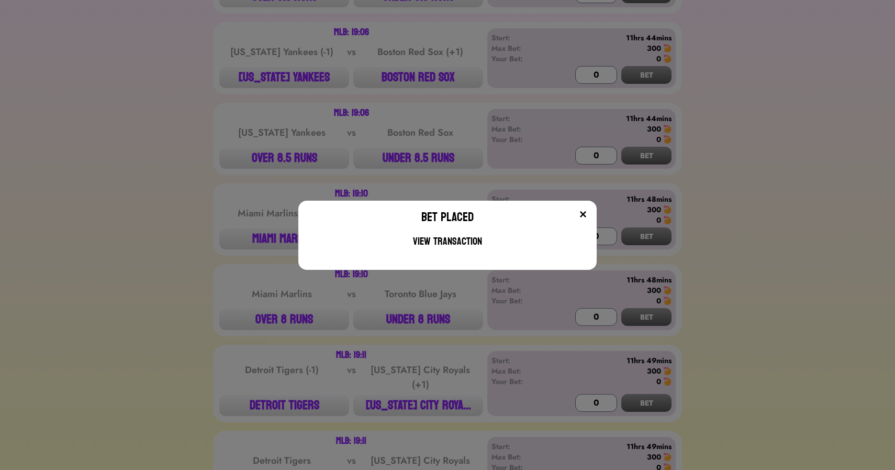
click at [193, 268] on div "Bet Placed View Transaction" at bounding box center [447, 235] width 895 height 470
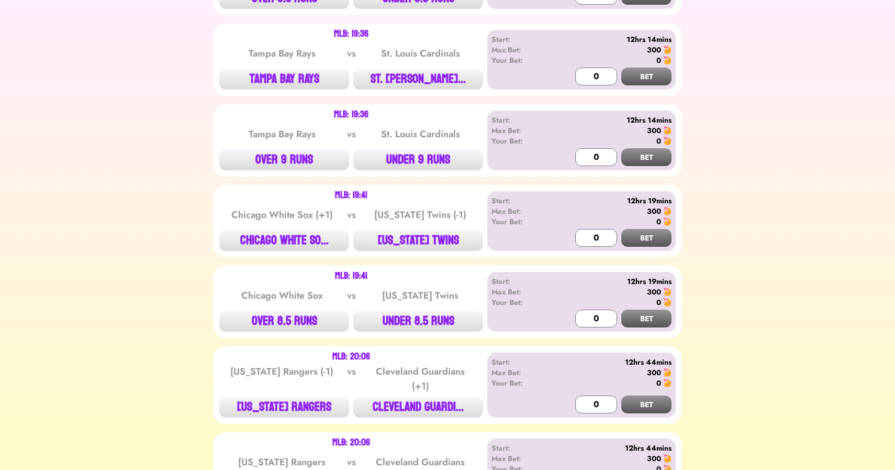
scroll to position [1334, 0]
click at [265, 76] on button "TAMPA BAY RAYS" at bounding box center [284, 79] width 130 height 21
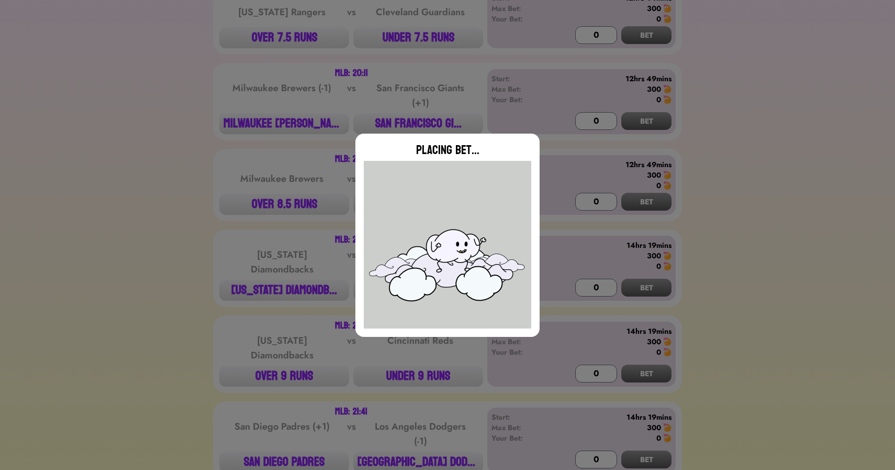
type input "0"
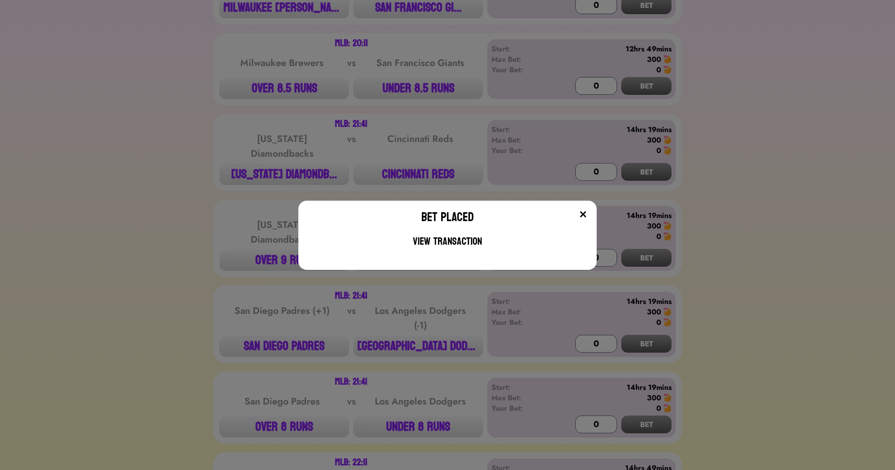
scroll to position [1916, 0]
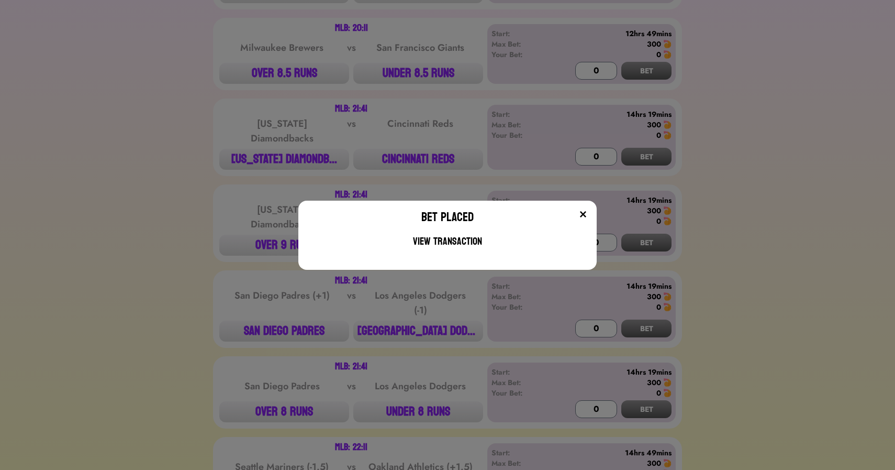
click at [168, 145] on div "Bet Placed View Transaction" at bounding box center [447, 235] width 895 height 470
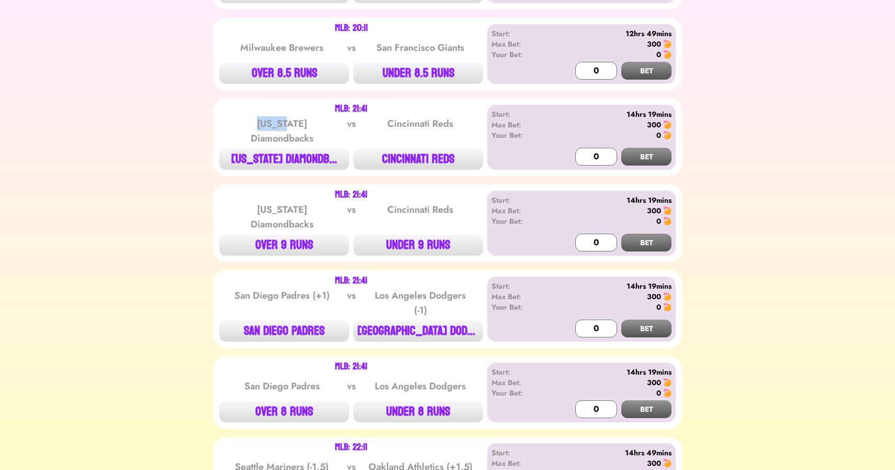
drag, startPoint x: 222, startPoint y: 120, endPoint x: 264, endPoint y: 117, distance: 43.1
click at [264, 117] on div "[US_STATE] Diamondbacks vs Cincinnati Reds" at bounding box center [351, 131] width 264 height 36
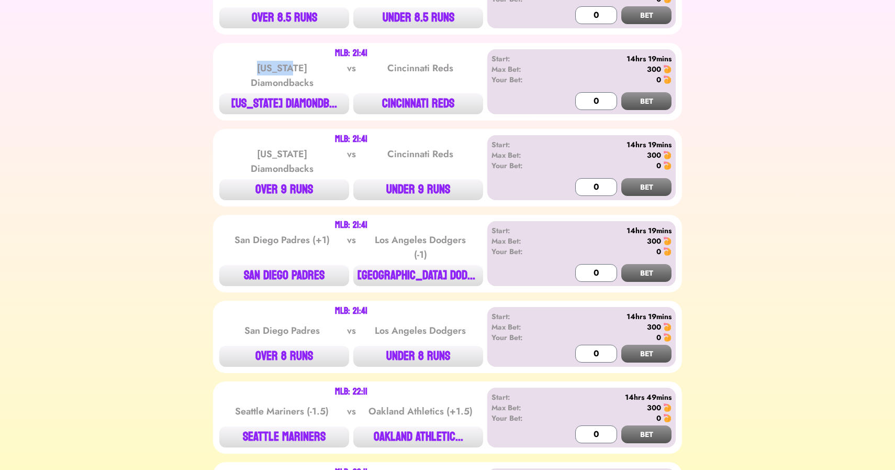
scroll to position [1986, 0]
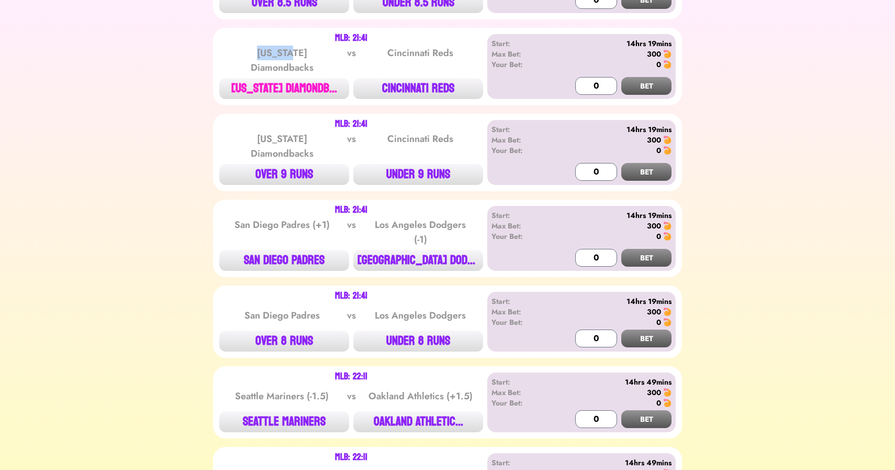
click at [282, 78] on button "[US_STATE] DIAMONDB..." at bounding box center [284, 88] width 130 height 21
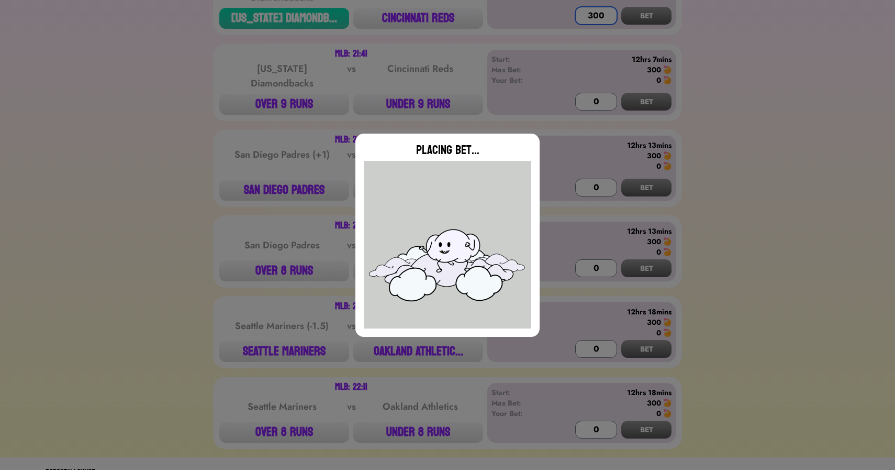
scroll to position [2057, 0]
type input "0"
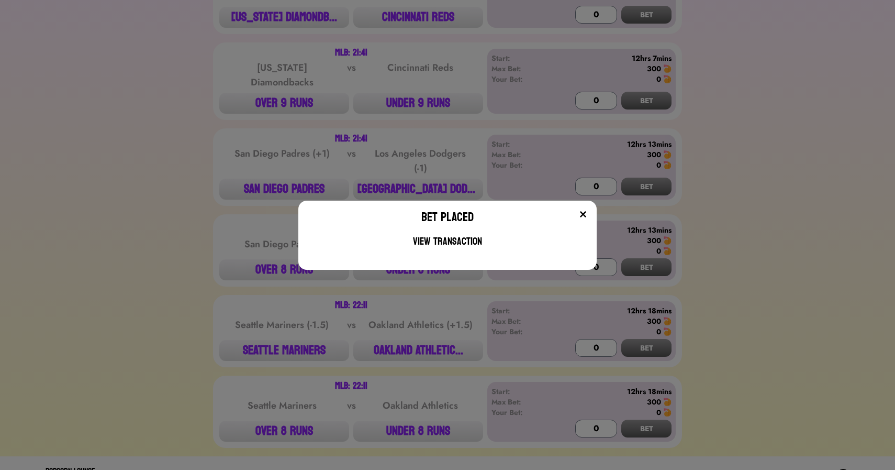
click at [220, 289] on div "Bet Placed View Transaction" at bounding box center [447, 235] width 895 height 470
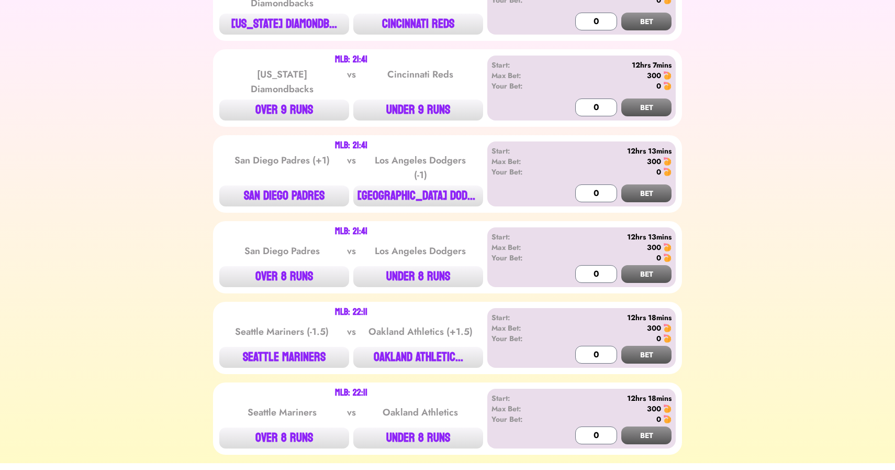
scroll to position [2060, 0]
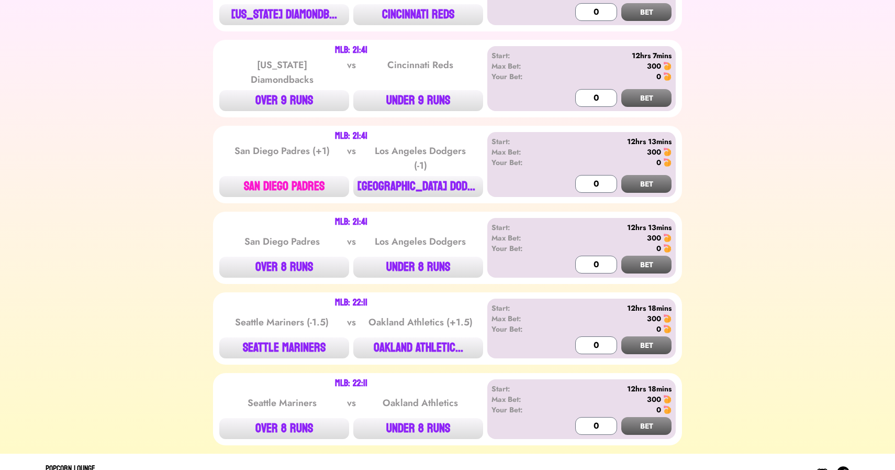
click at [293, 176] on button "SAN DIEGO PADRES" at bounding box center [284, 186] width 130 height 21
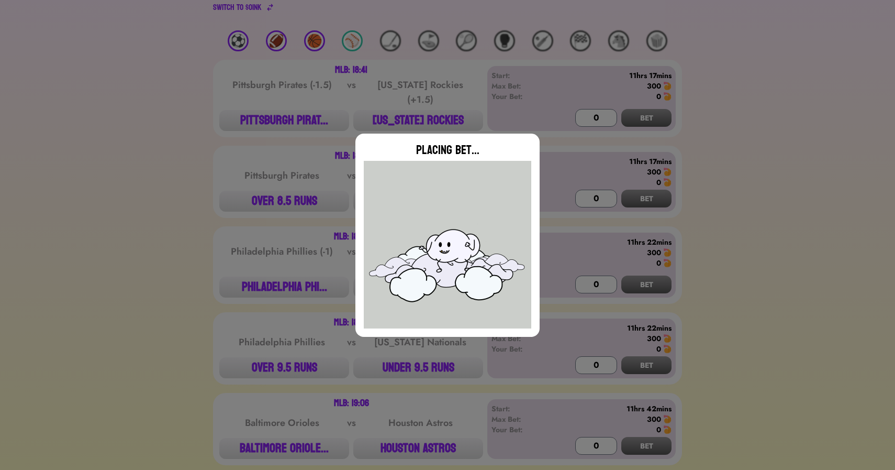
scroll to position [0, 0]
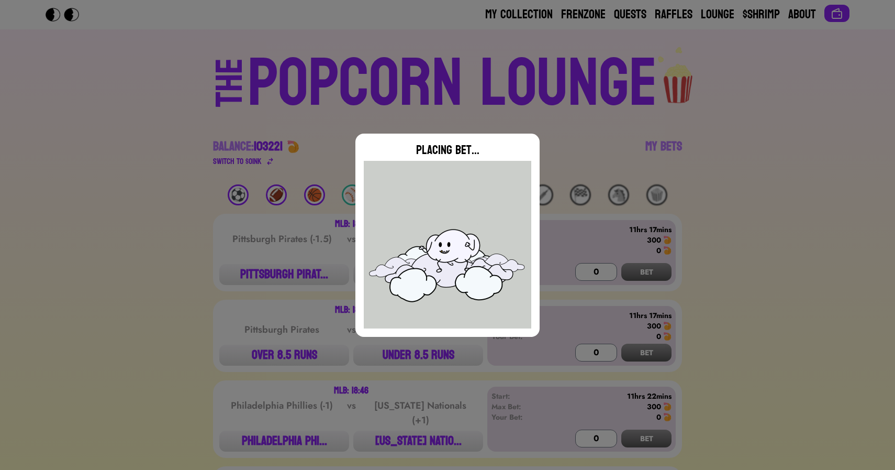
type input "0"
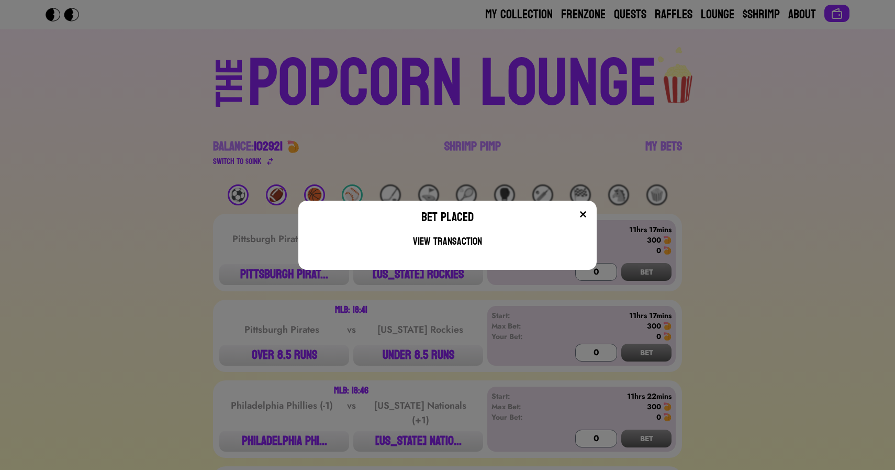
click at [405, 150] on div "Bet Placed View Transaction" at bounding box center [447, 235] width 895 height 470
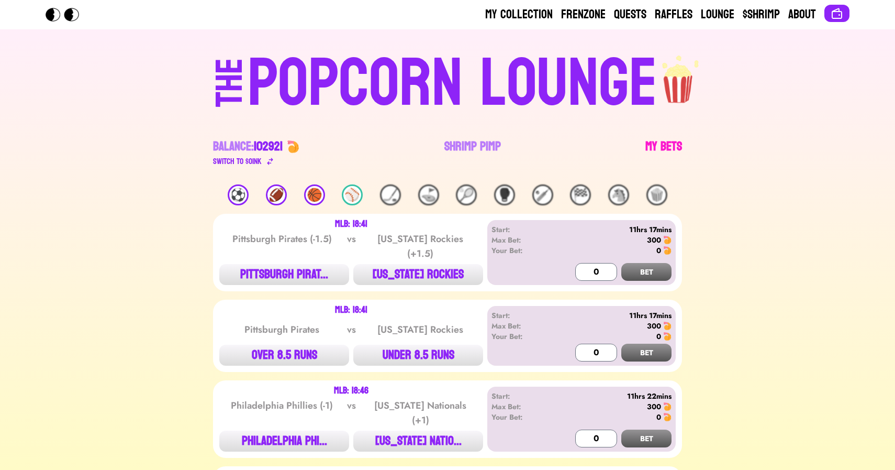
click at [676, 154] on link "My Bets" at bounding box center [664, 152] width 37 height 29
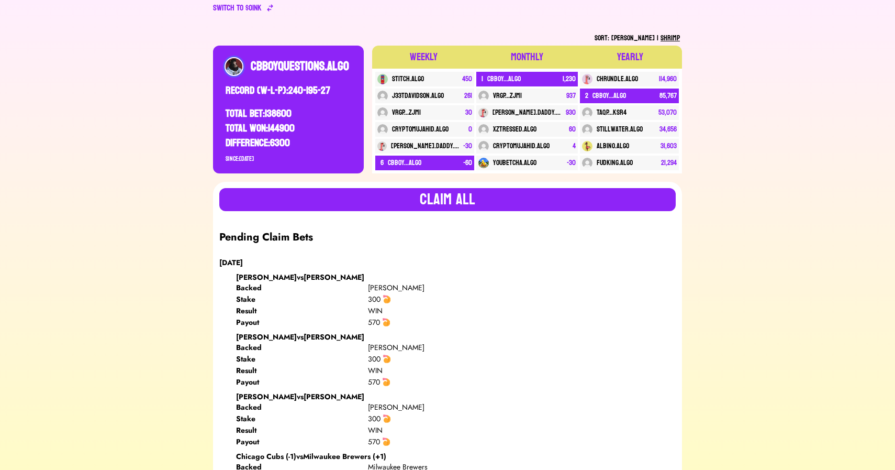
scroll to position [154, 0]
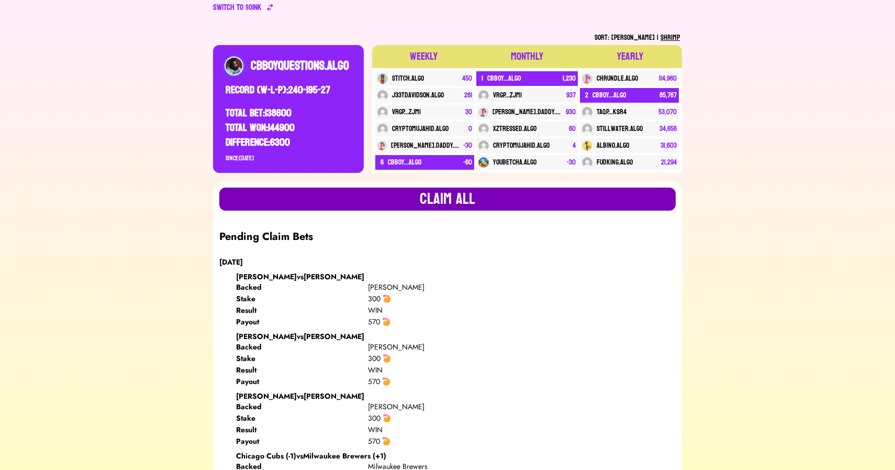
click at [603, 200] on button "Claim all" at bounding box center [447, 198] width 457 height 23
